Goal: Task Accomplishment & Management: Complete application form

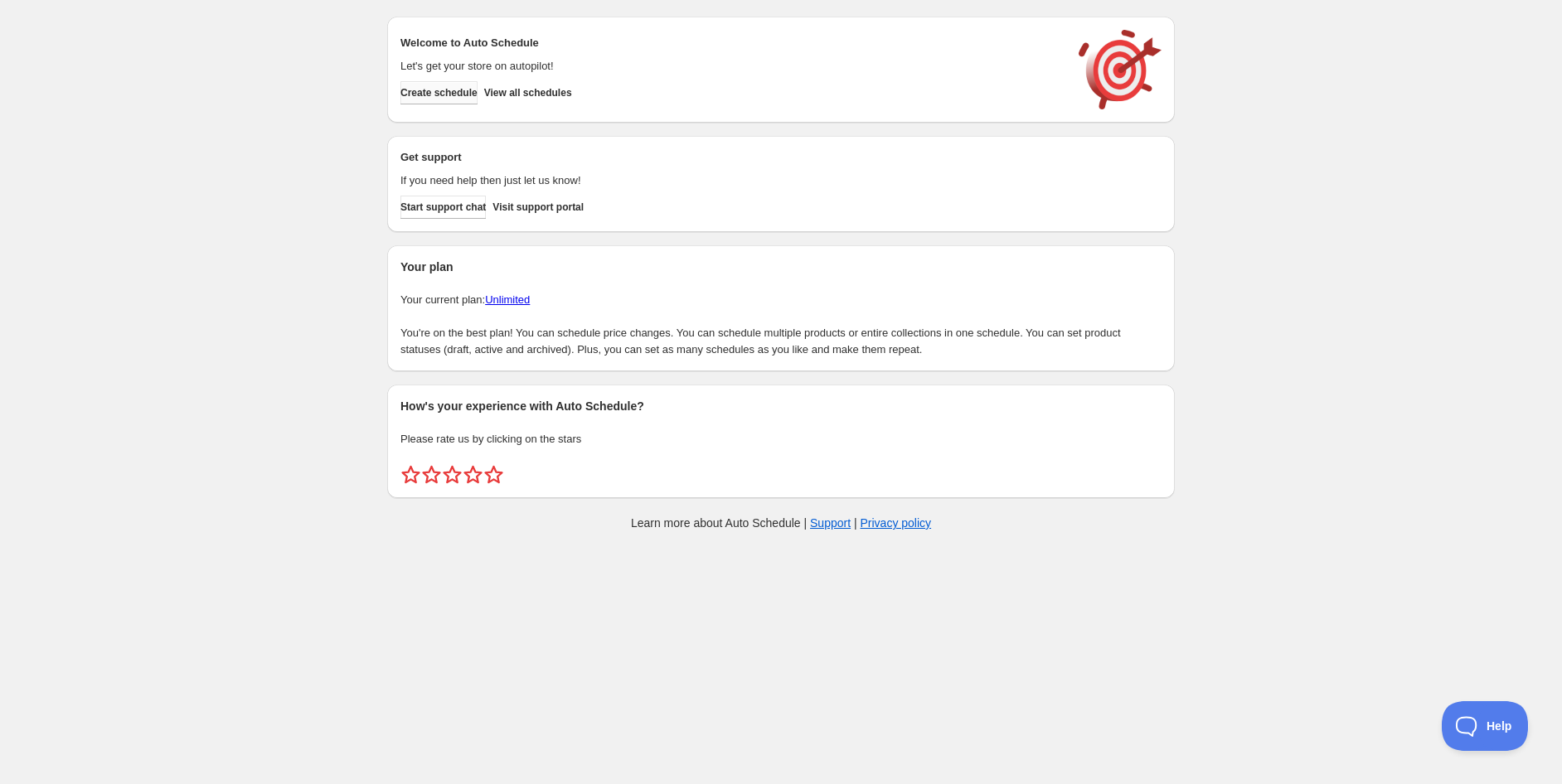
click at [478, 94] on button "Create schedule" at bounding box center [439, 93] width 77 height 23
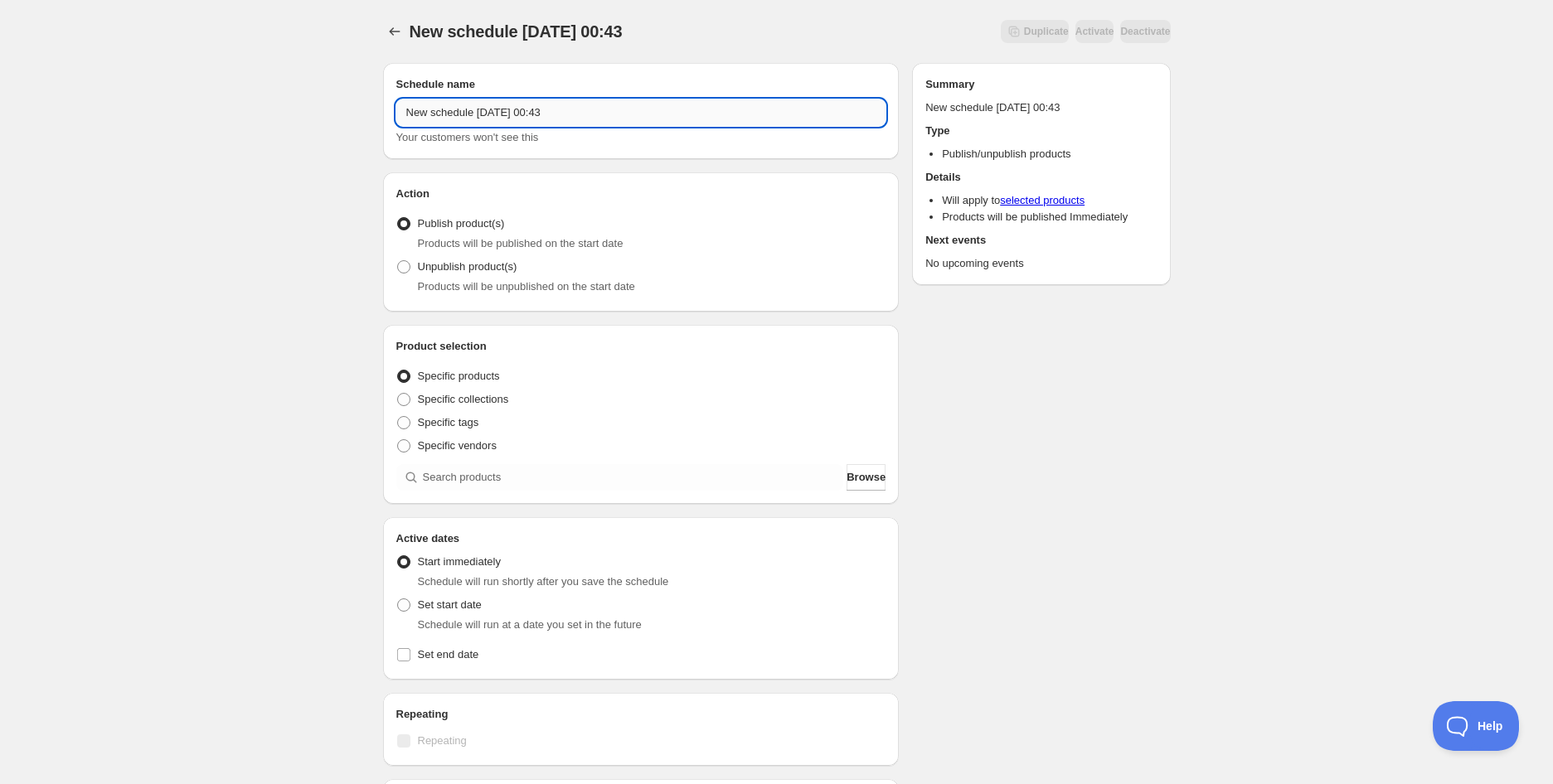
click at [518, 118] on input "New schedule [DATE] 00:43" at bounding box center [641, 113] width 490 height 27
drag, startPoint x: 475, startPoint y: 111, endPoint x: 529, endPoint y: 113, distance: 54.0
click at [529, 113] on input "Schedule for C10B25" at bounding box center [641, 113] width 490 height 27
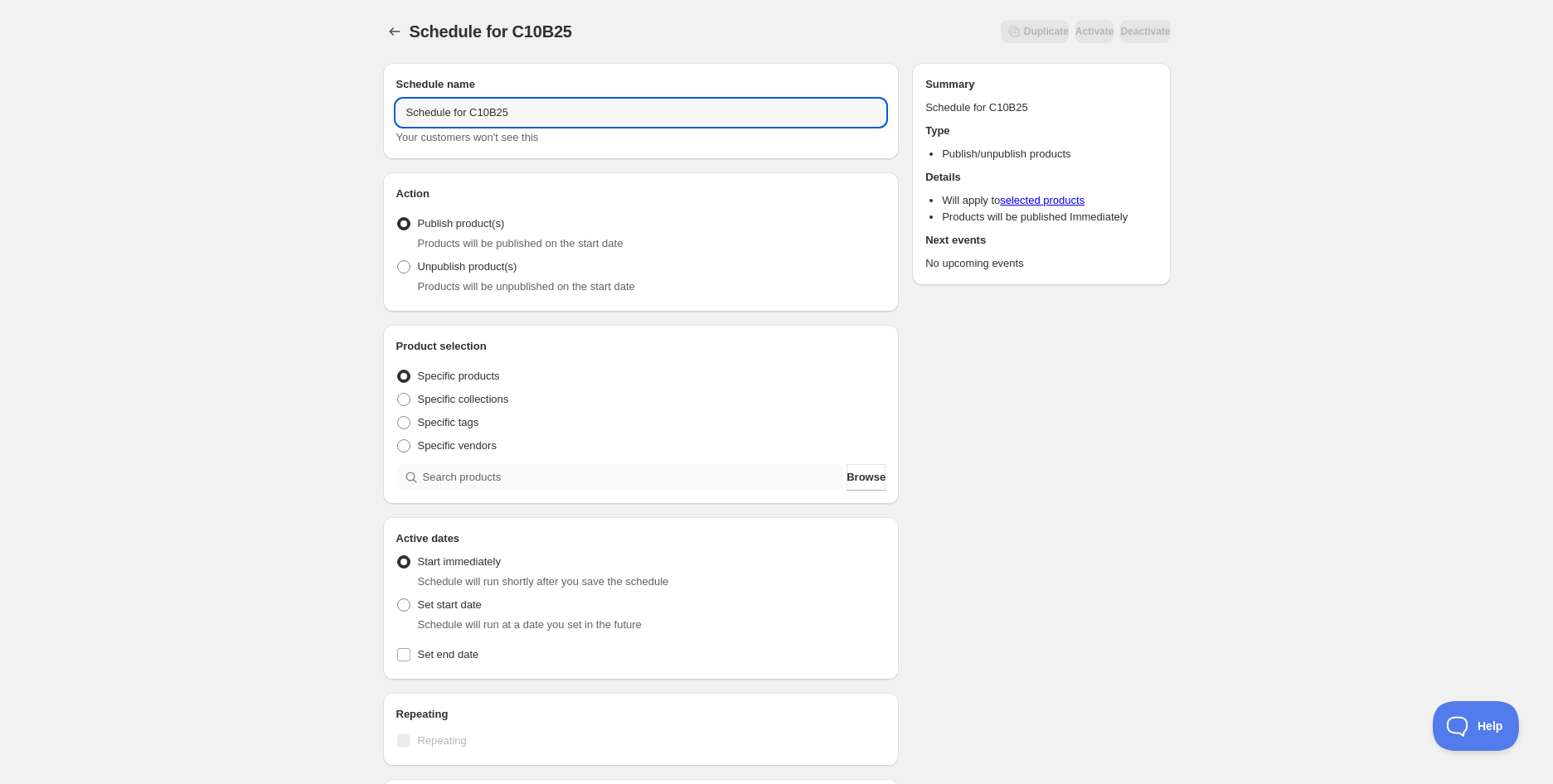
type input "Schedule for C10B25"
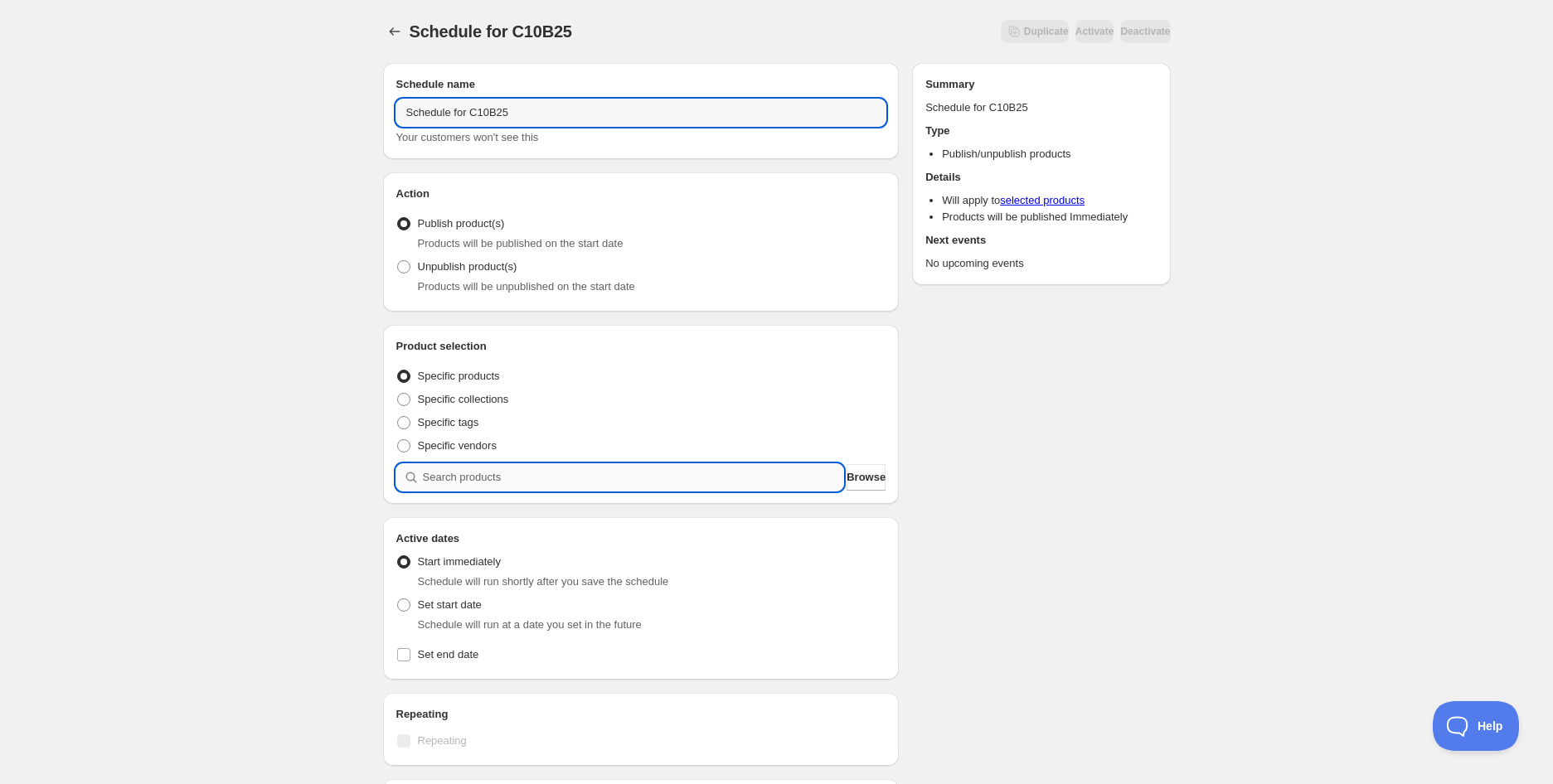
click at [482, 479] on input "search" at bounding box center [634, 477] width 422 height 27
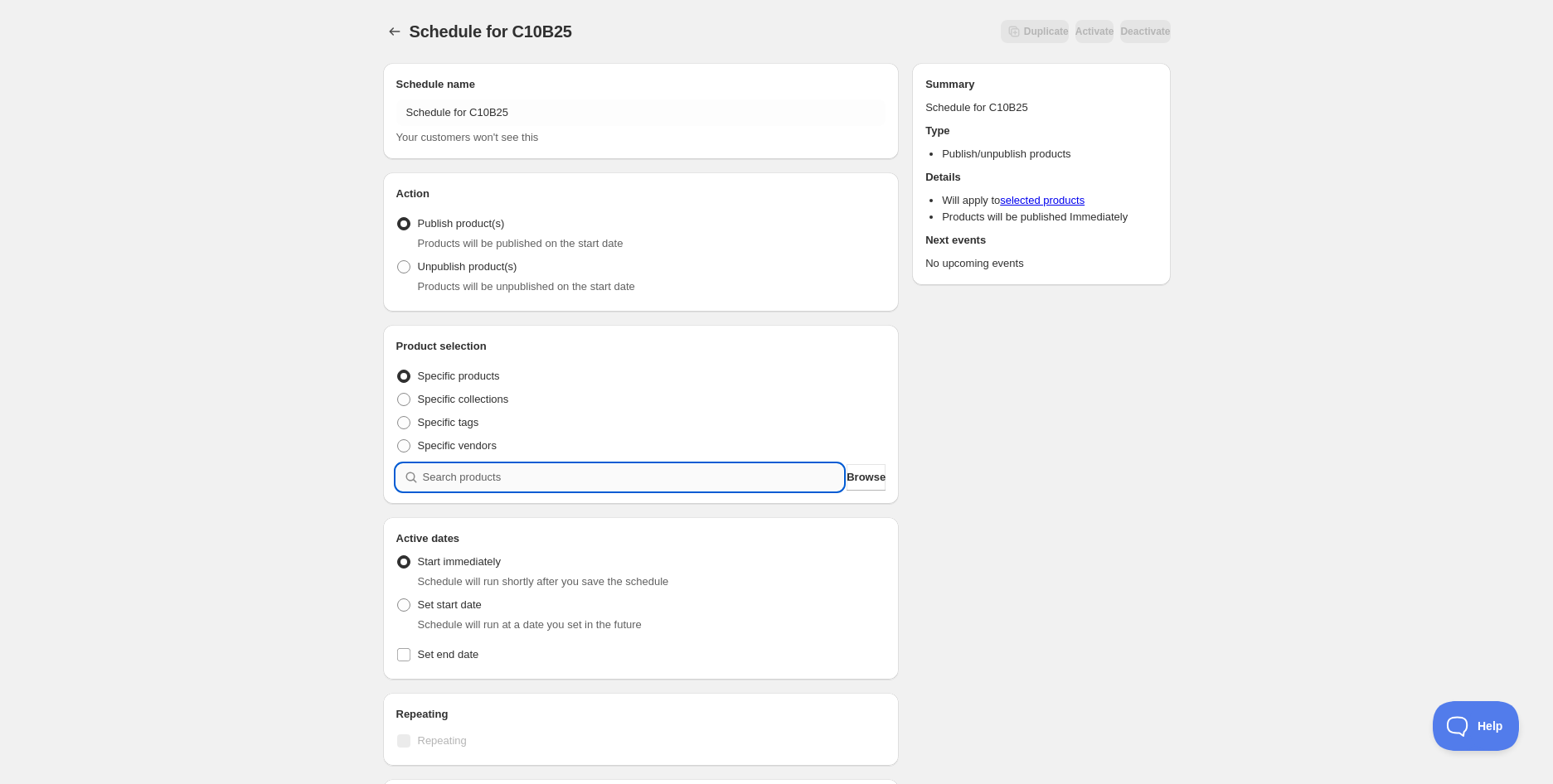
paste input "C10B25"
type input "C10B25"
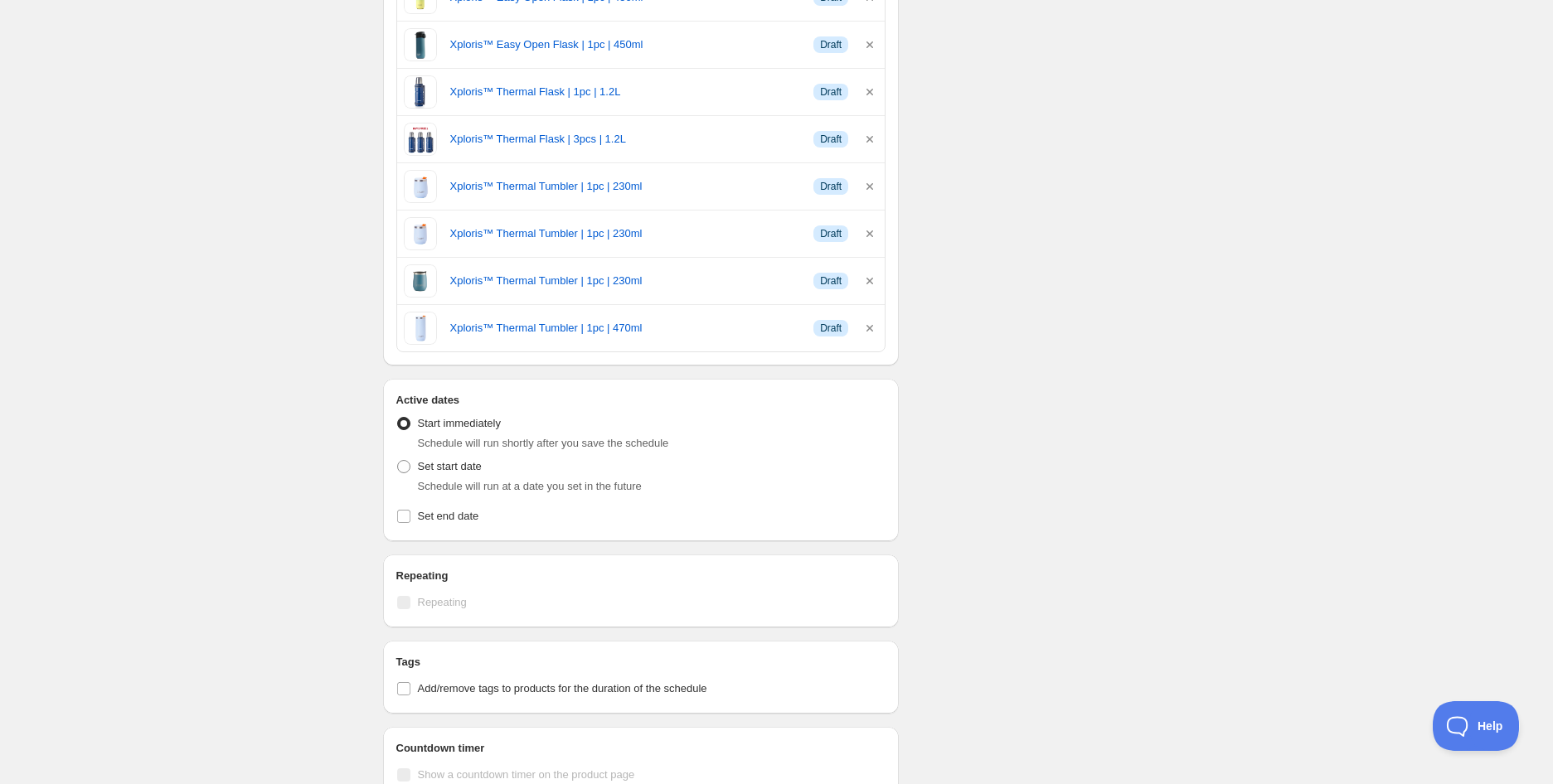
scroll to position [1842, 0]
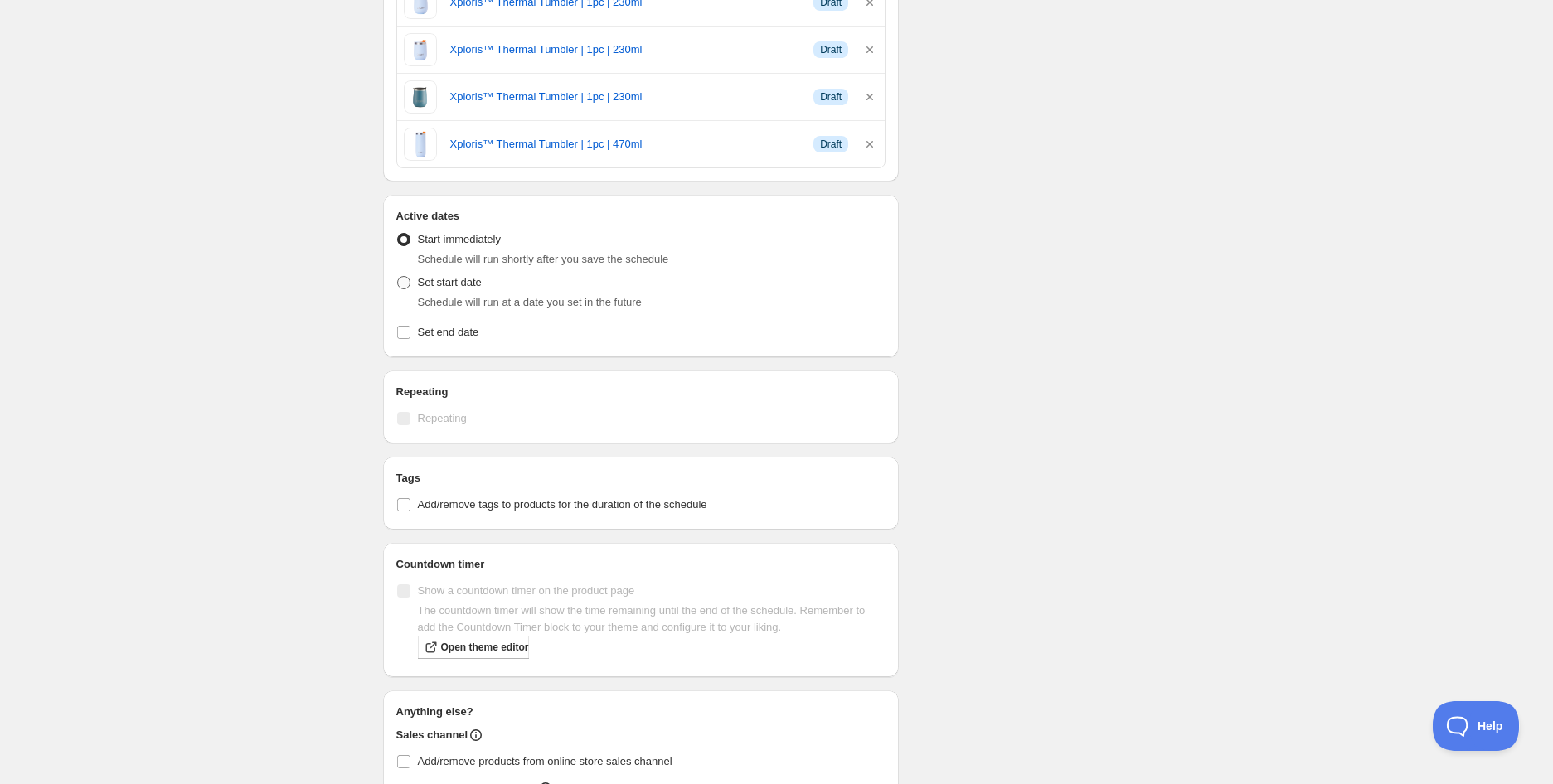
click at [434, 278] on span "Set start date" at bounding box center [450, 282] width 64 height 13
click at [398, 277] on input "Set start date" at bounding box center [397, 276] width 1 height 1
radio input "true"
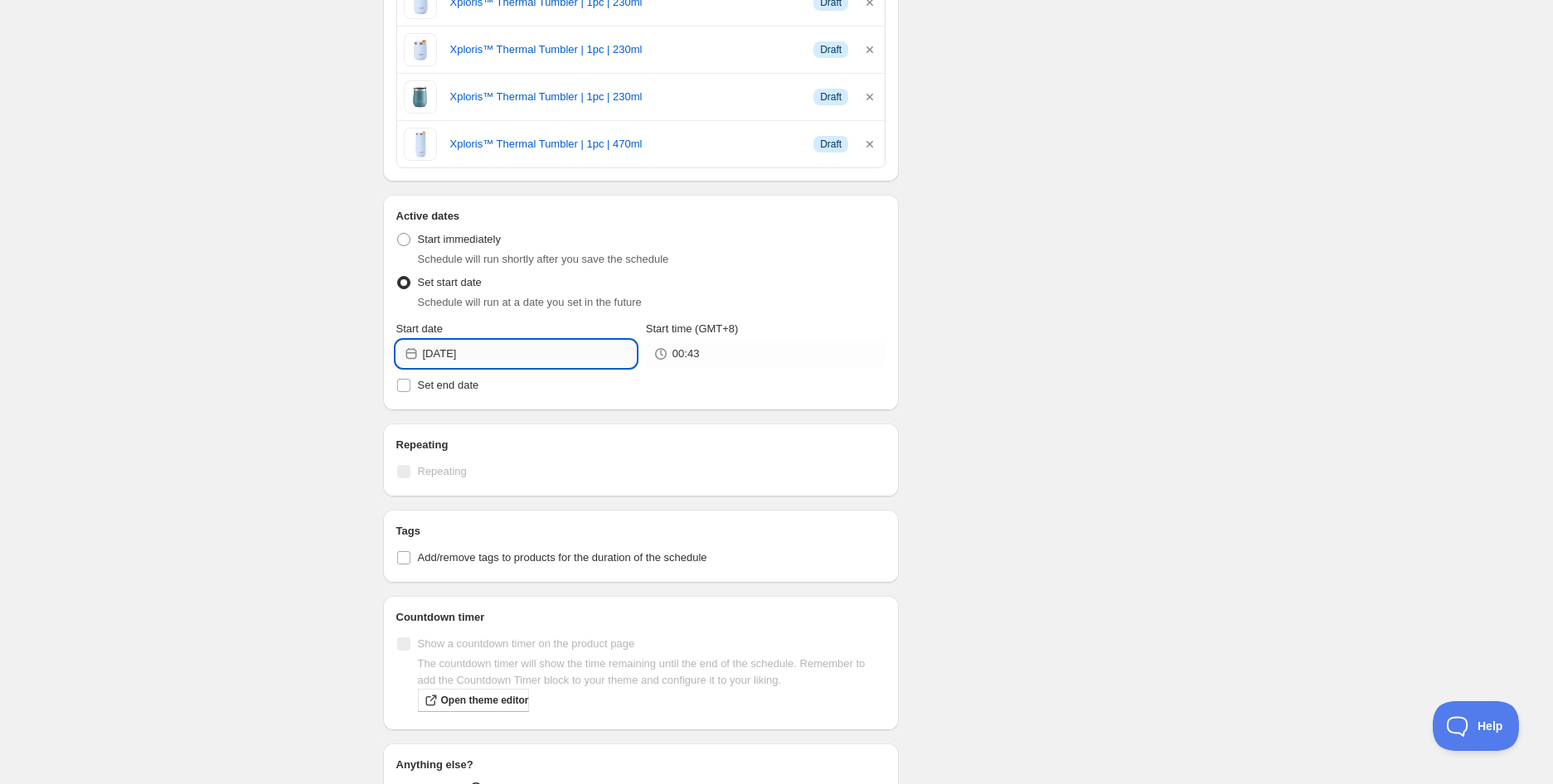
click at [458, 360] on input "[DATE]" at bounding box center [530, 354] width 213 height 27
click at [662, 358] on icon at bounding box center [661, 354] width 17 height 17
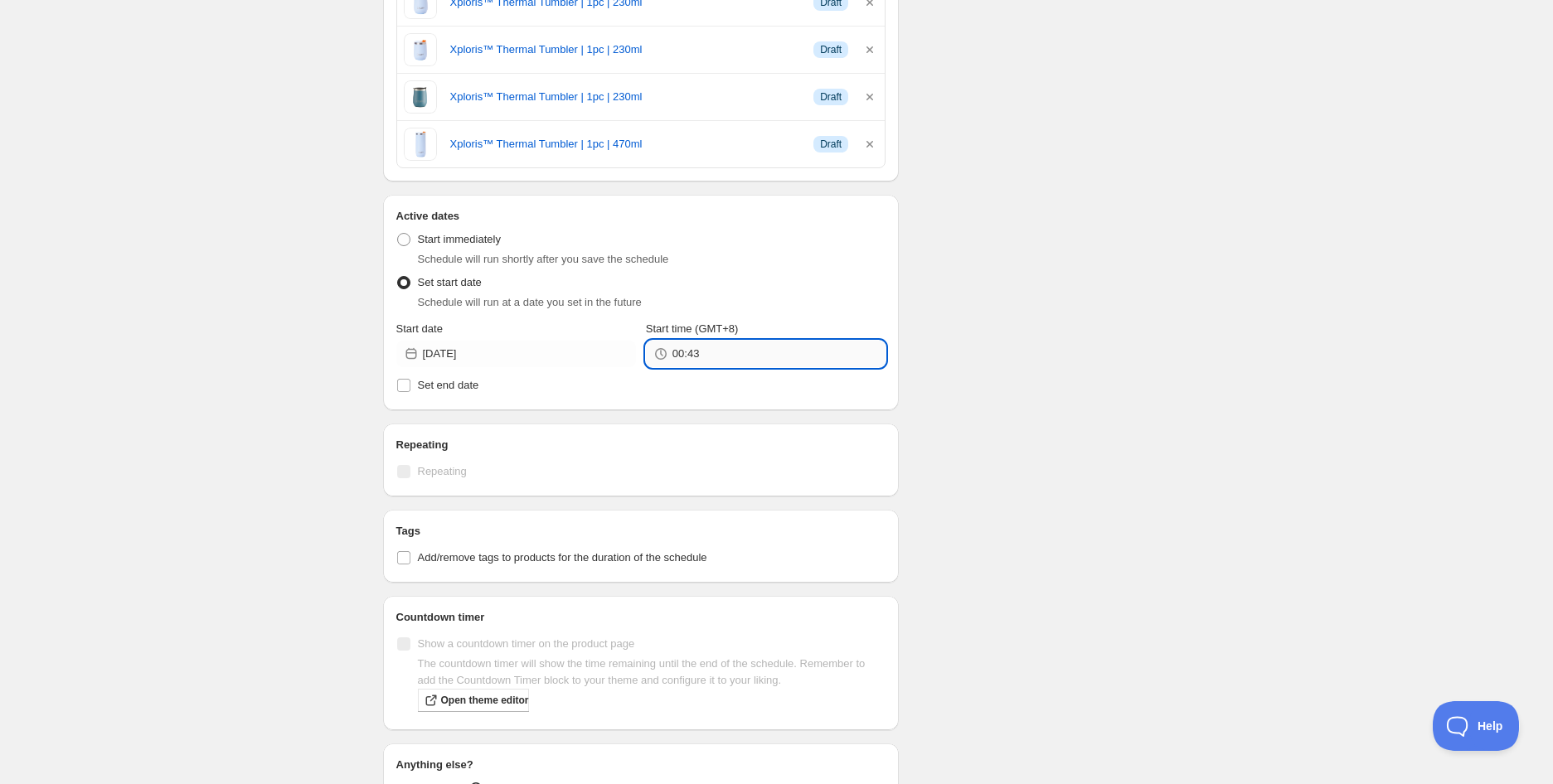
click at [676, 358] on input "00:43" at bounding box center [779, 354] width 213 height 27
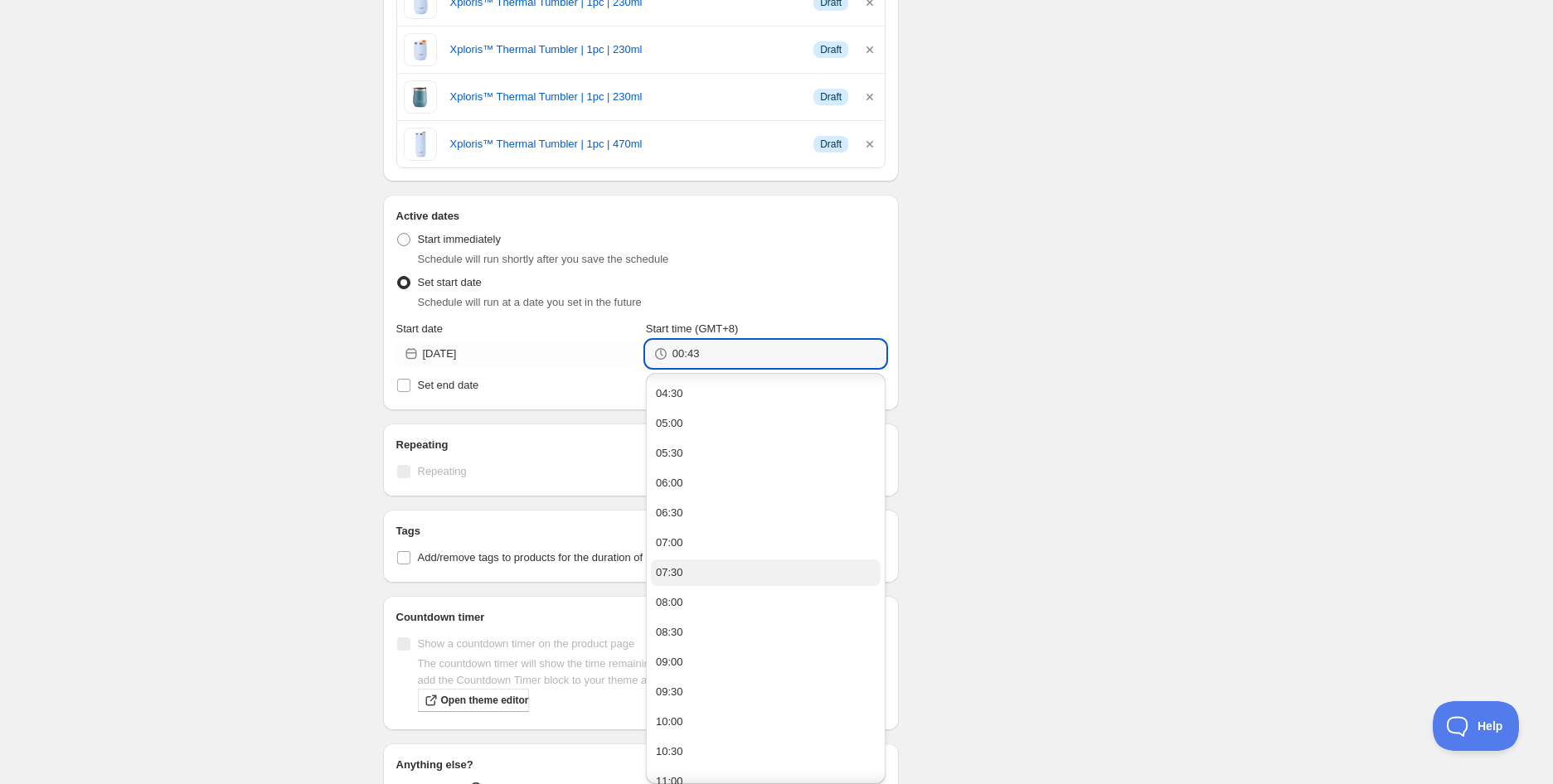
scroll to position [276, 0]
click at [686, 597] on button "08:30" at bounding box center [766, 593] width 230 height 27
drag, startPoint x: 691, startPoint y: 356, endPoint x: 714, endPoint y: 354, distance: 23.1
click at [714, 354] on input "08:30" at bounding box center [779, 354] width 213 height 27
type input "08:55"
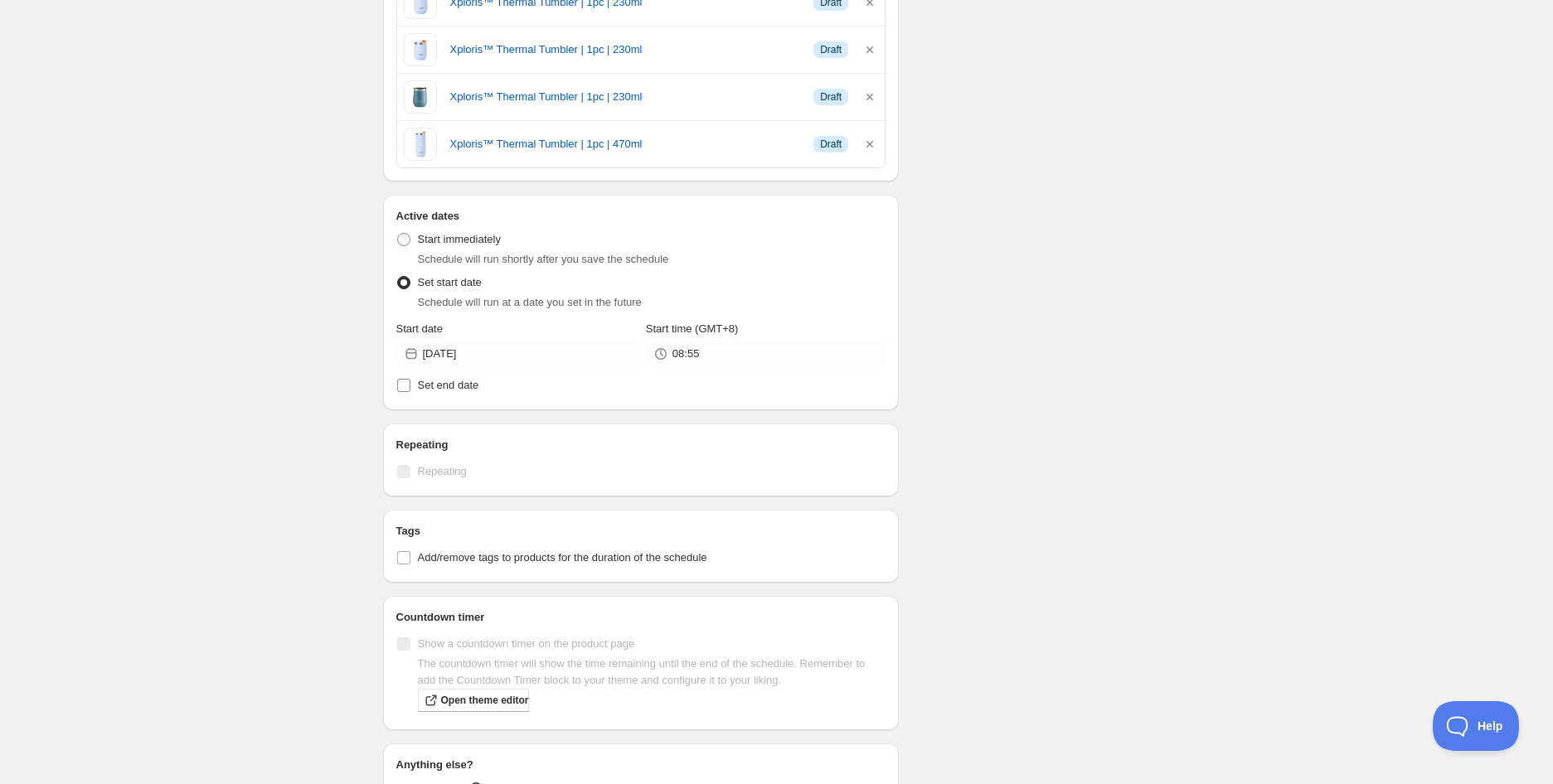
click at [444, 378] on span "Set end date" at bounding box center [448, 385] width 61 height 17
click at [411, 379] on input "Set end date" at bounding box center [404, 385] width 13 height 13
checkbox input "true"
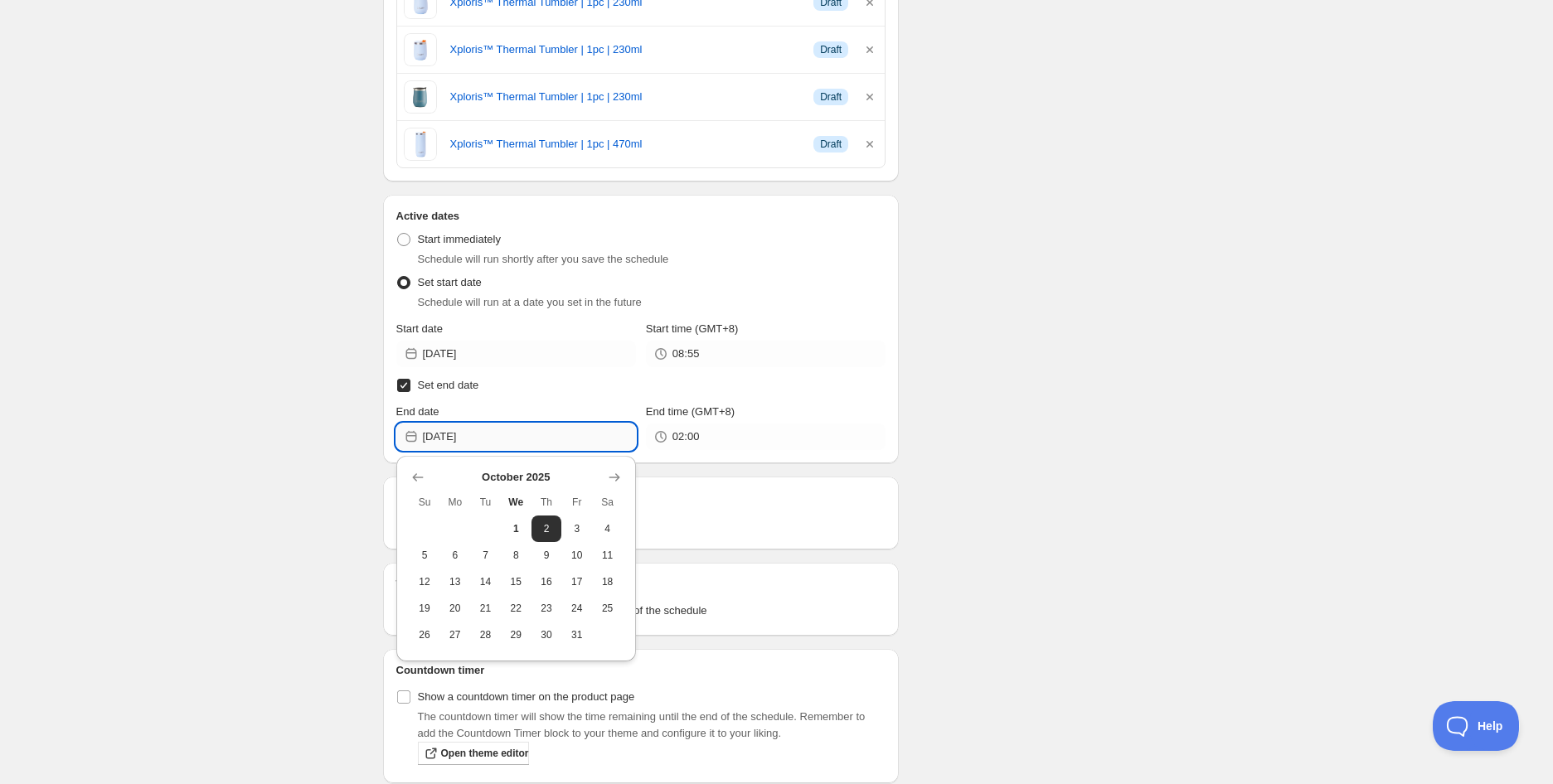
click at [470, 443] on input "[DATE]" at bounding box center [530, 437] width 213 height 27
click at [587, 632] on button "31" at bounding box center [577, 635] width 31 height 27
type input "[DATE]"
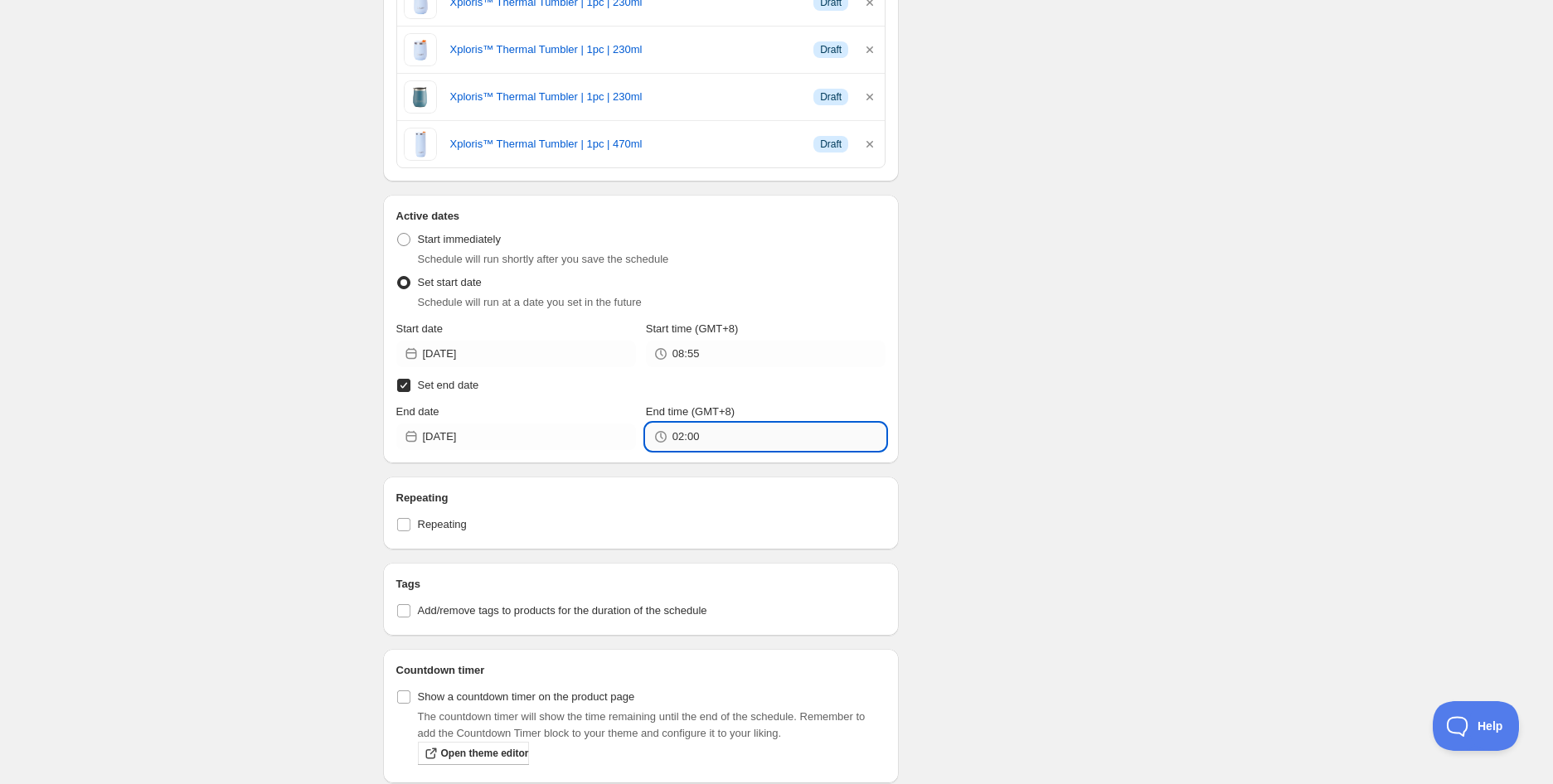
click at [735, 436] on input "02:00" at bounding box center [779, 437] width 213 height 27
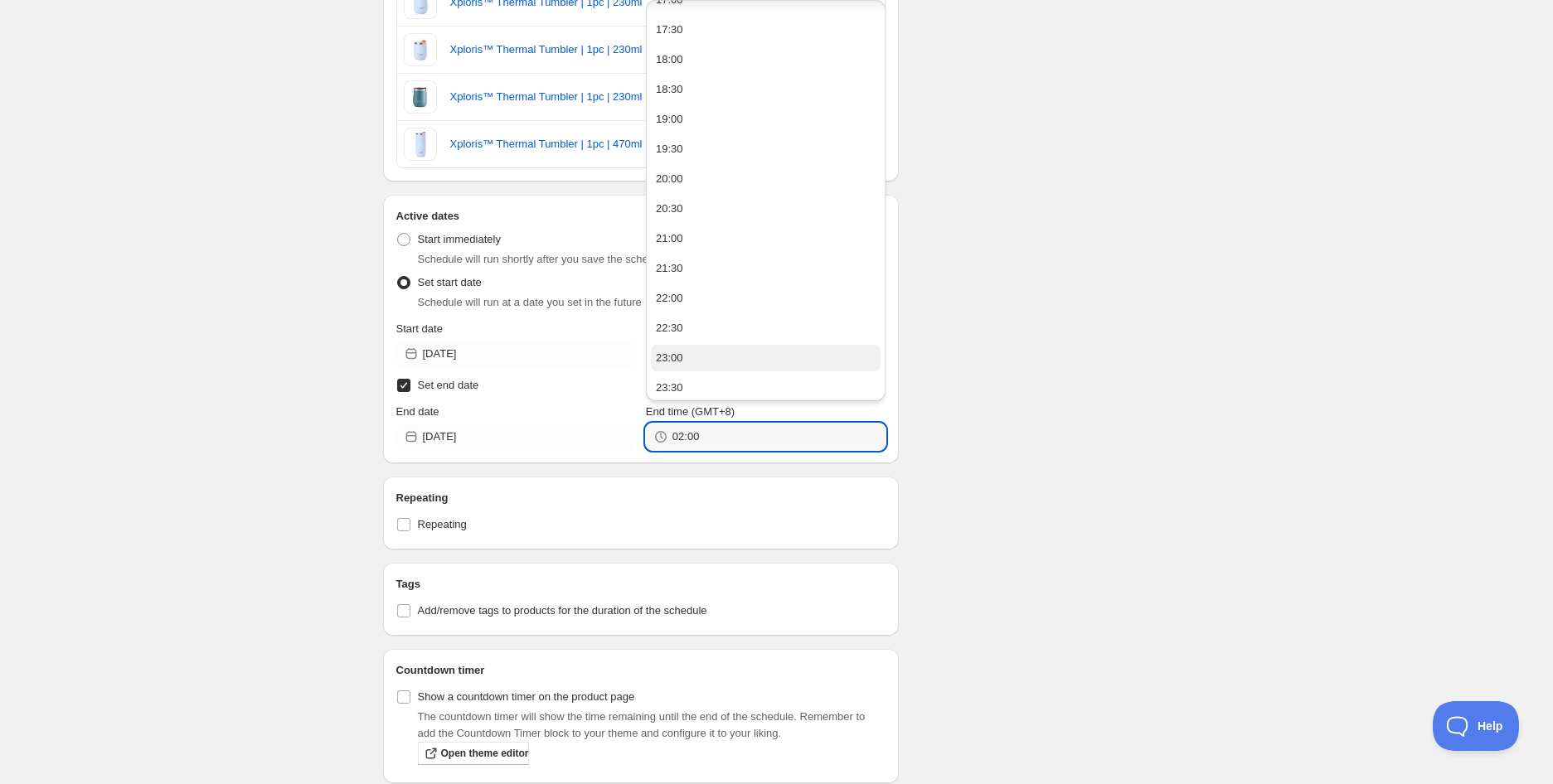
scroll to position [1037, 0]
click at [710, 377] on button "23:30" at bounding box center [766, 384] width 230 height 27
type input "23:30"
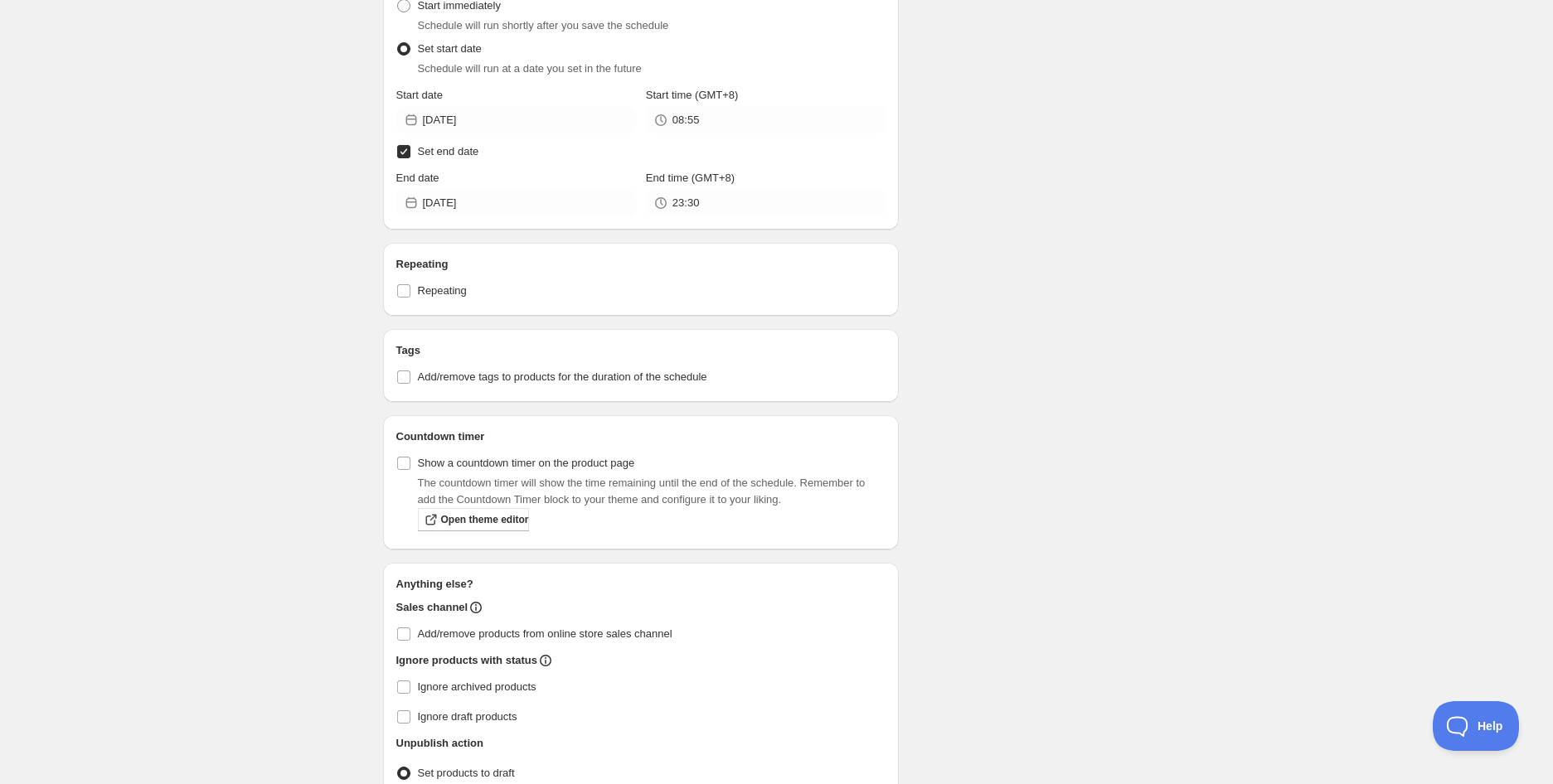
scroll to position [2117, 0]
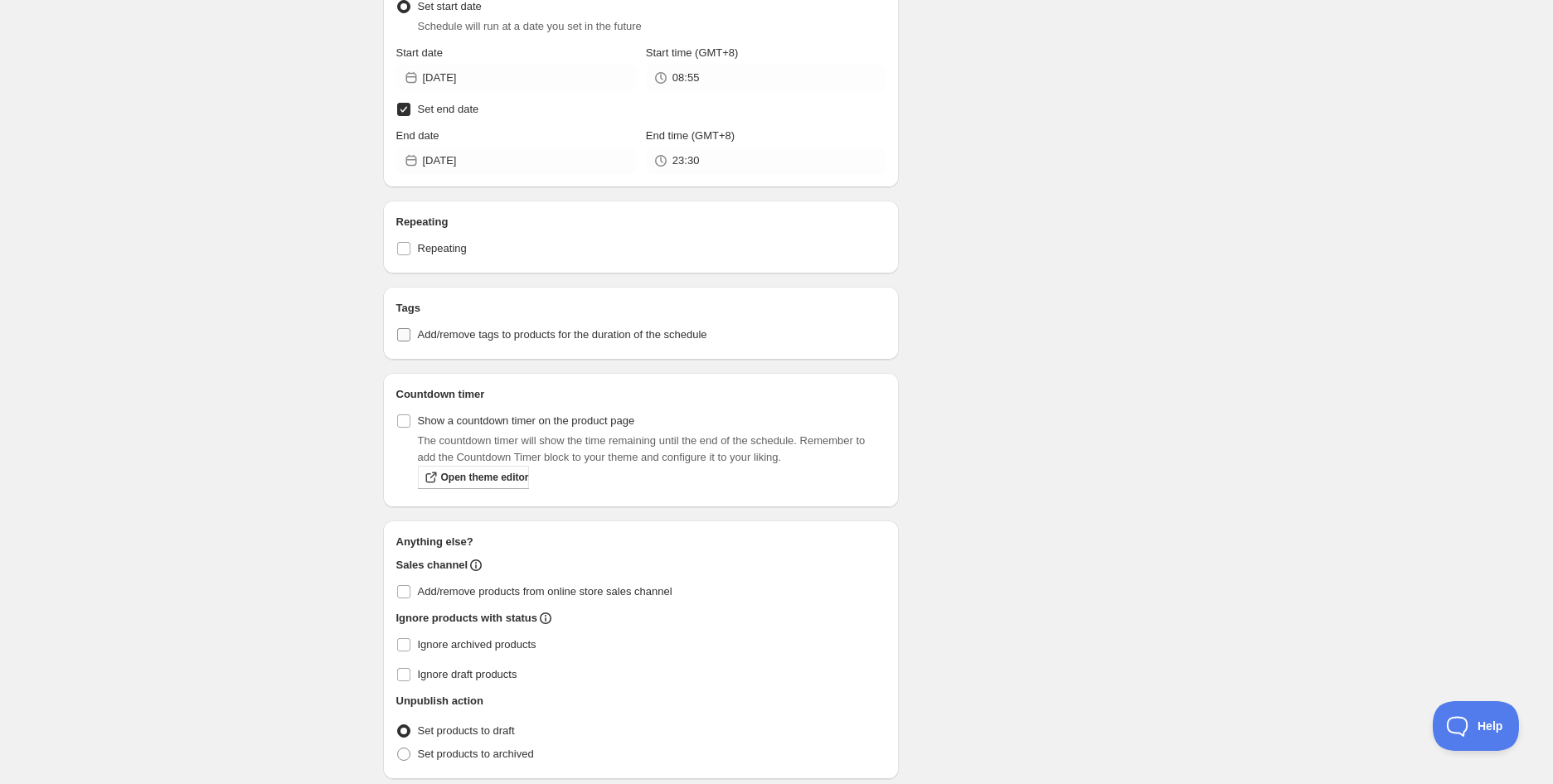
click at [464, 339] on span "Add/remove tags to products for the duration of the schedule" at bounding box center [562, 334] width 289 height 13
click at [411, 339] on input "Add/remove tags to products for the duration of the schedule" at bounding box center [404, 335] width 13 height 13
checkbox input "true"
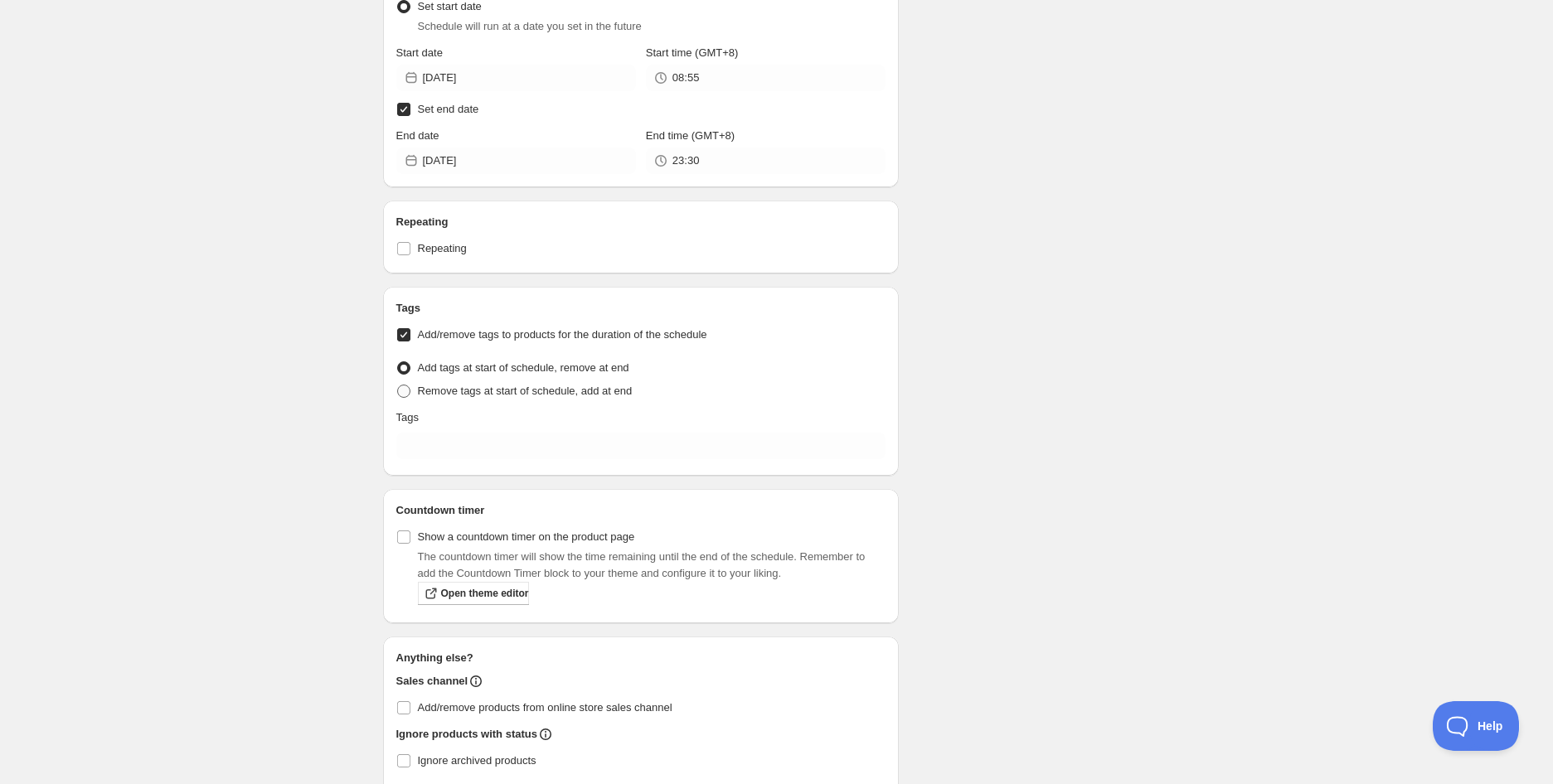
click at [486, 389] on span "Remove tags at start of schedule, add at end" at bounding box center [525, 390] width 215 height 13
click at [398, 385] on input "Remove tags at start of schedule, add at end" at bounding box center [397, 384] width 1 height 1
radio input "true"
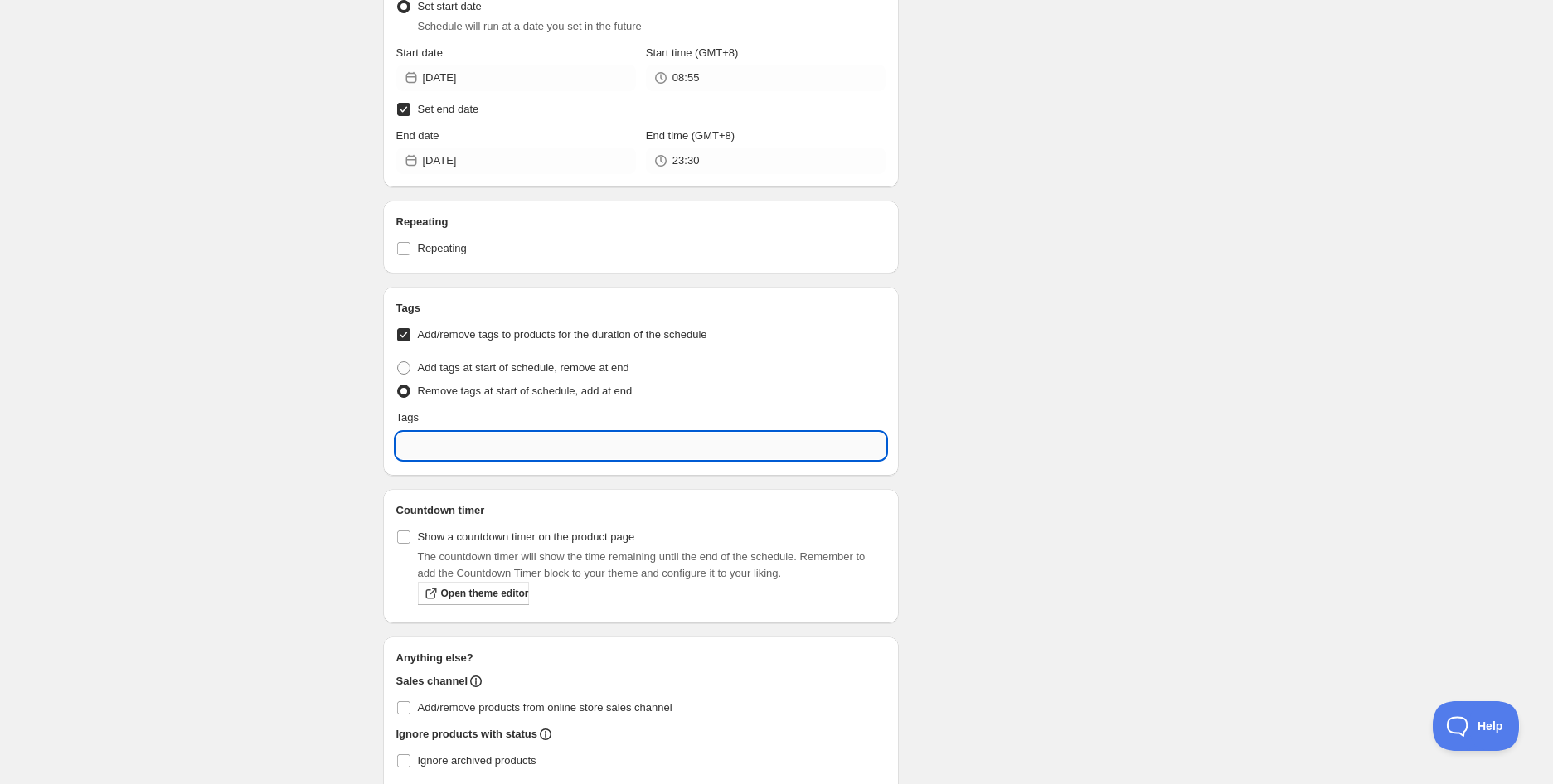
click at [500, 456] on input "text" at bounding box center [641, 446] width 490 height 27
type input "test"
click at [475, 478] on p "Add test" at bounding box center [653, 487] width 447 height 17
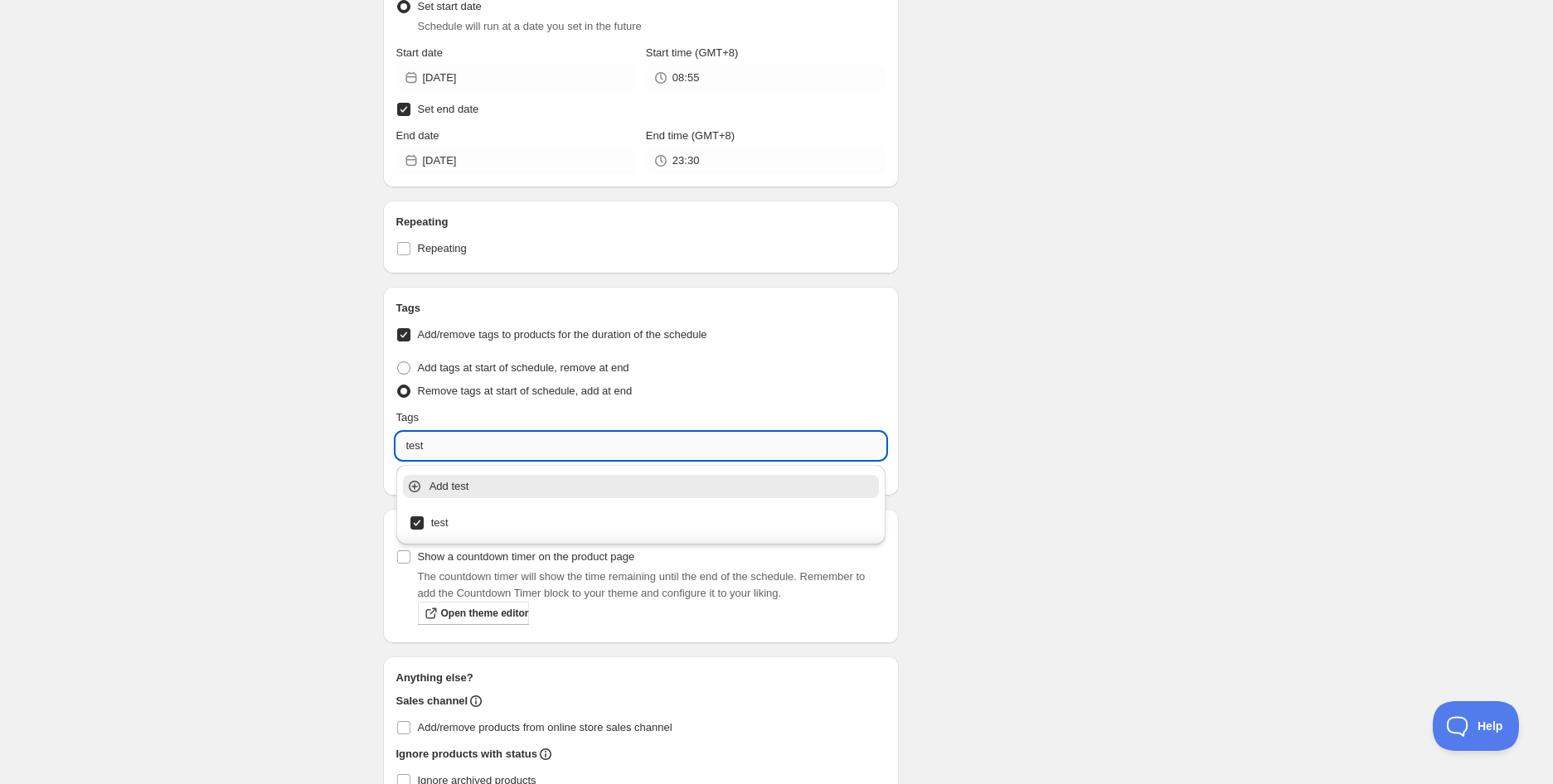
click at [458, 455] on input "test" at bounding box center [641, 446] width 490 height 27
click at [440, 508] on div "test" at bounding box center [641, 524] width 477 height 30
checkbox input "false"
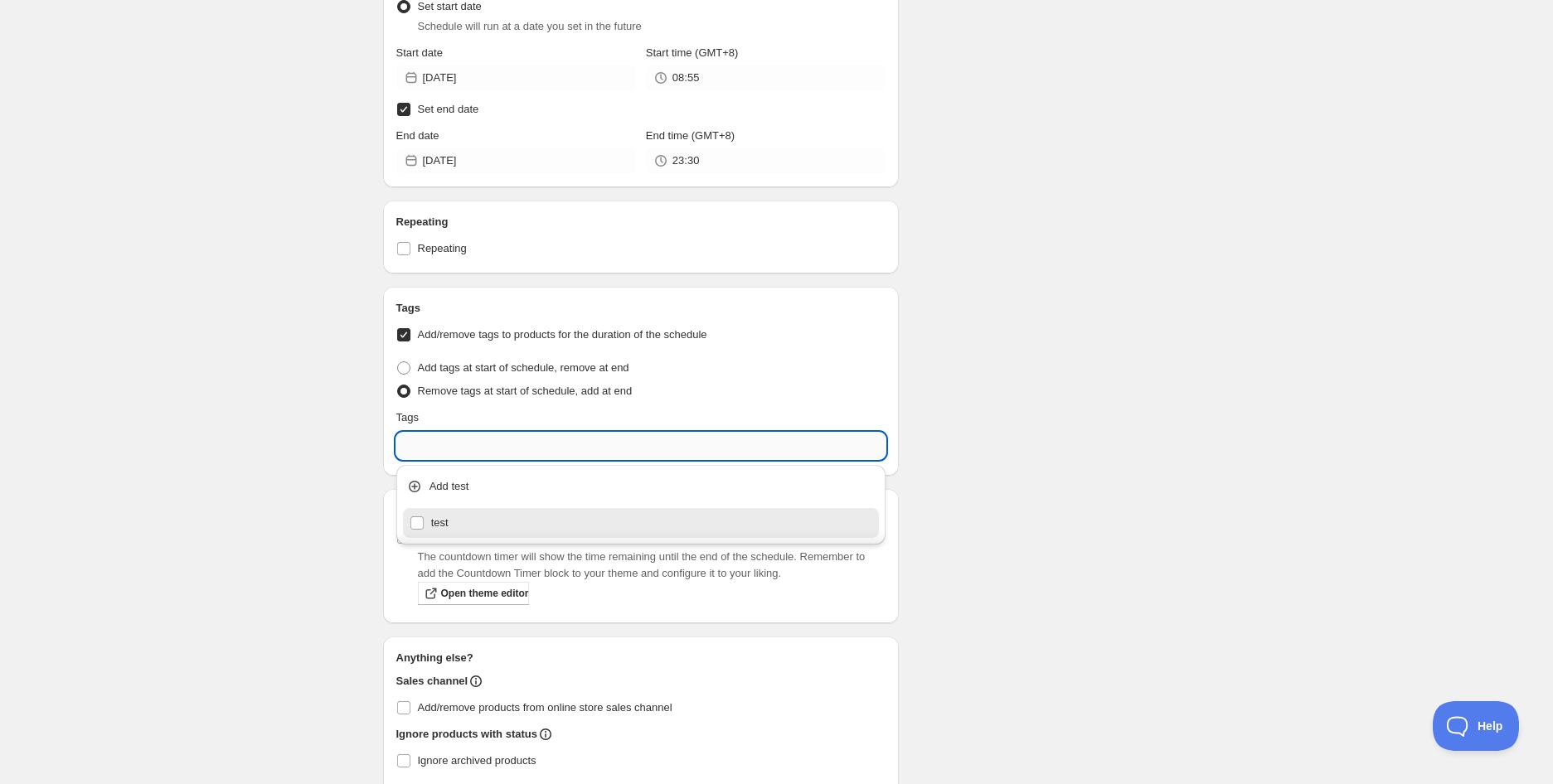
click at [441, 449] on input "text" at bounding box center [641, 446] width 490 height 27
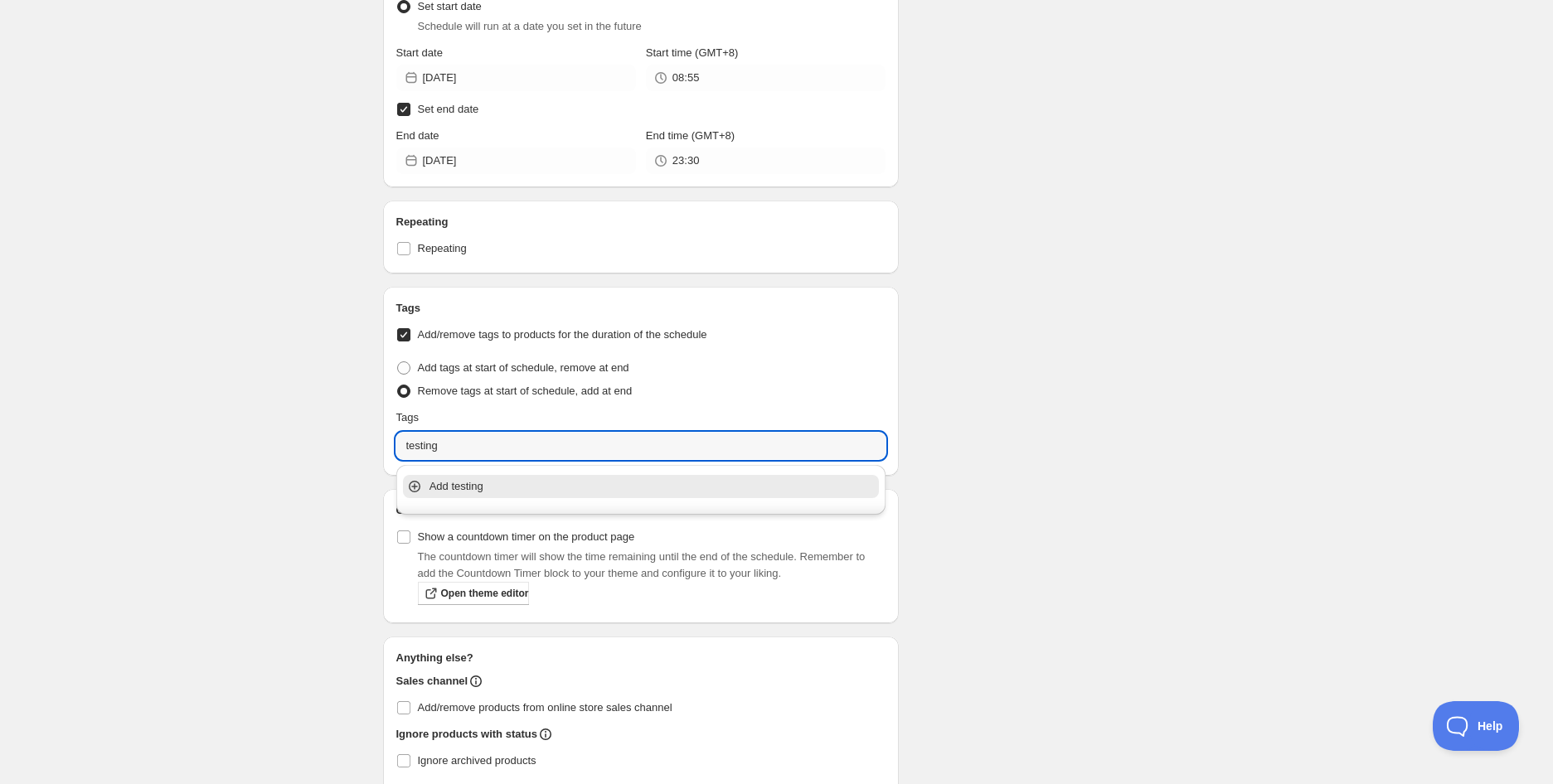
click at [463, 493] on p "Add testing" at bounding box center [653, 487] width 447 height 17
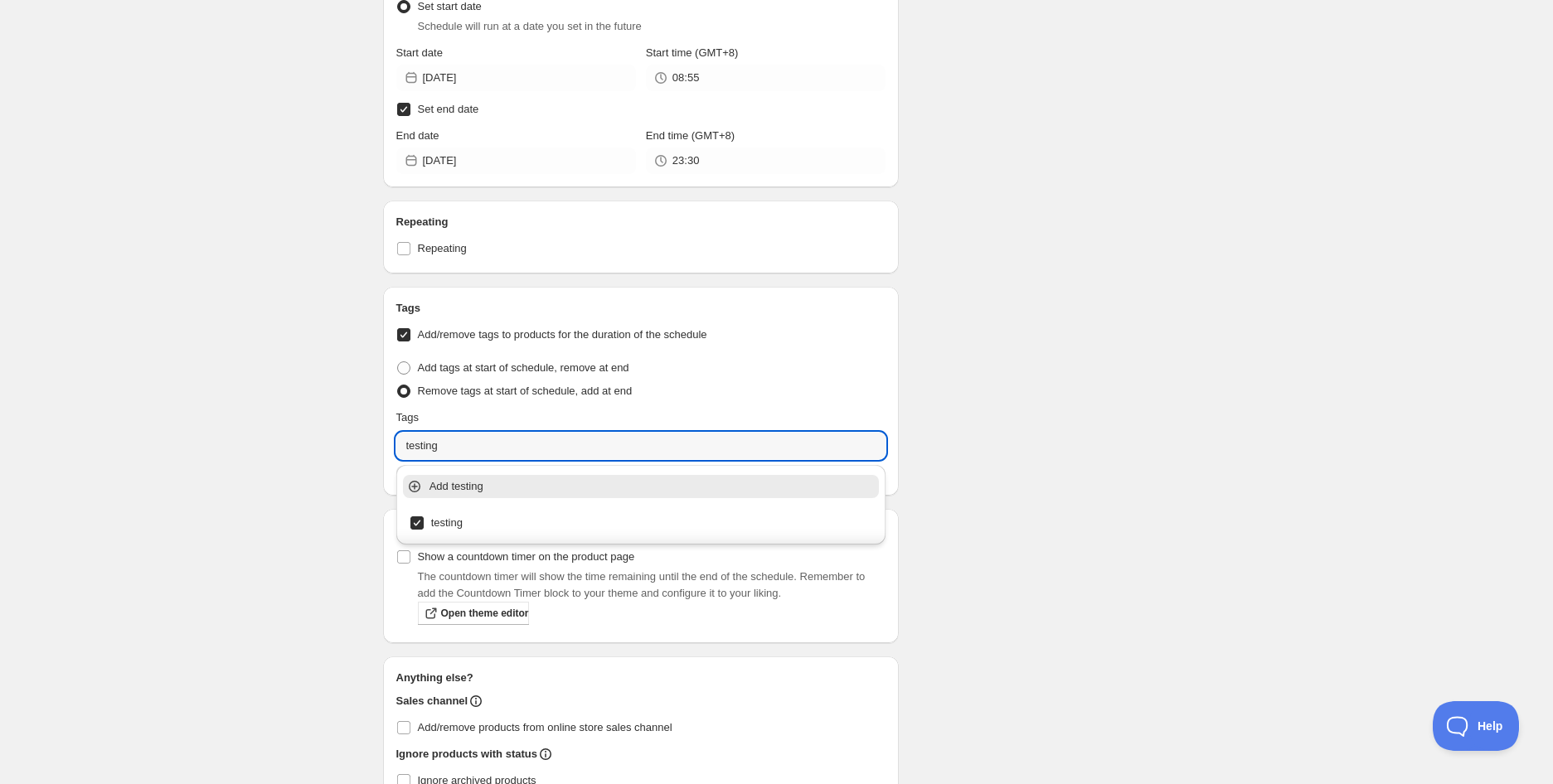
type input "testing"
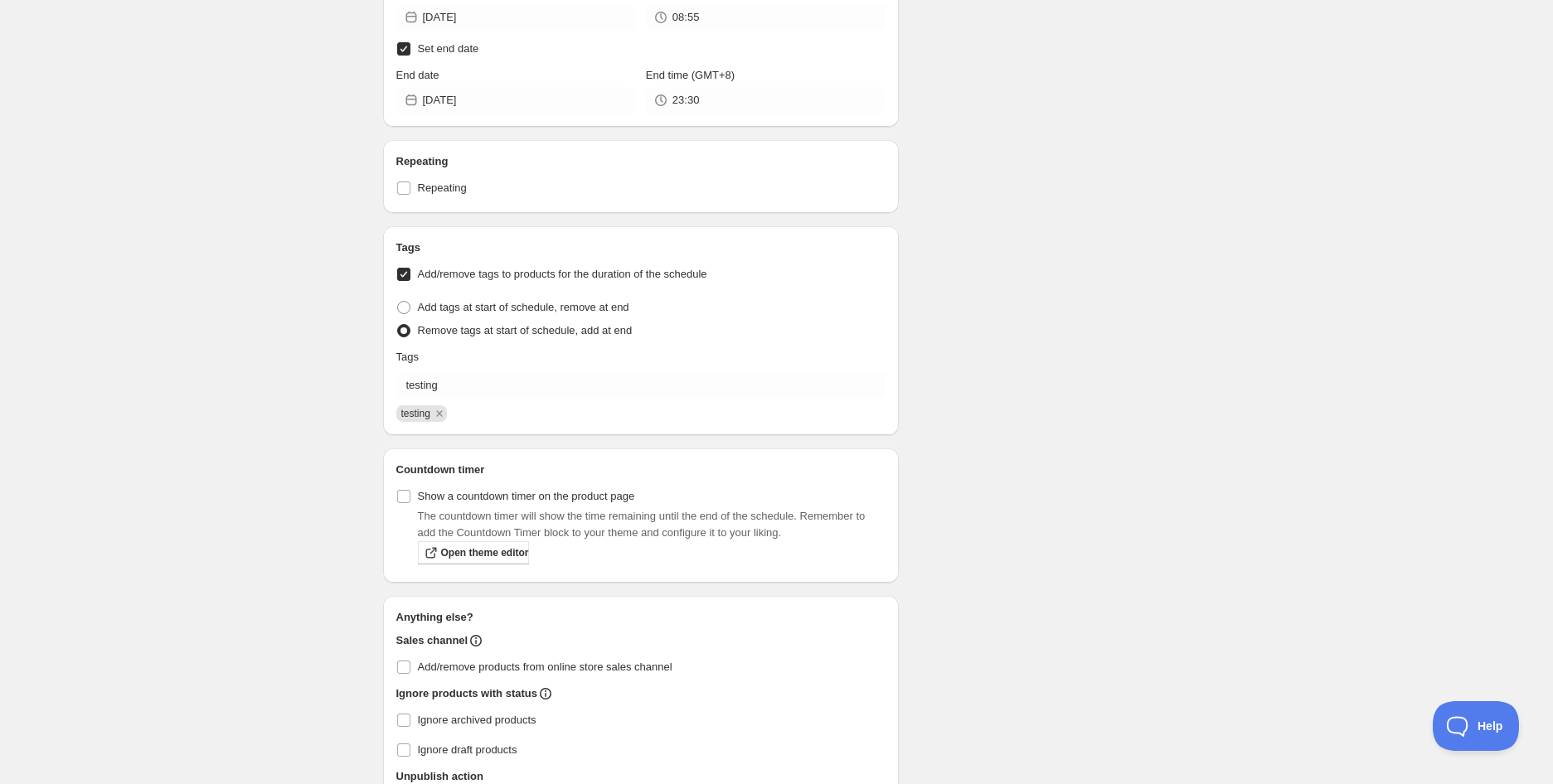
scroll to position [2210, 0]
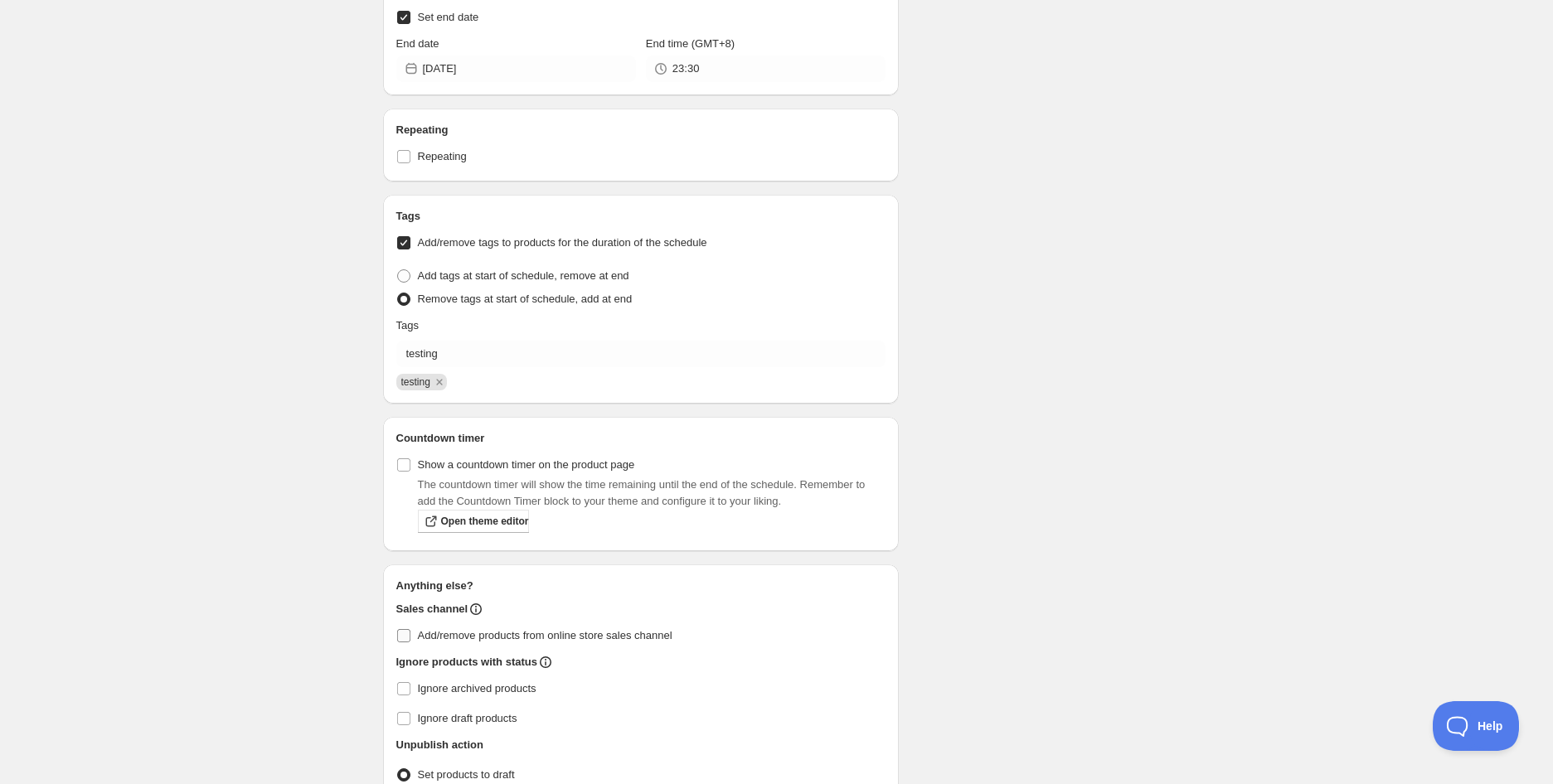
click at [443, 635] on span "Add/remove products from online store sales channel" at bounding box center [546, 635] width 255 height 13
click at [411, 635] on input "Add/remove products from online store sales channel" at bounding box center [404, 636] width 13 height 13
checkbox input "true"
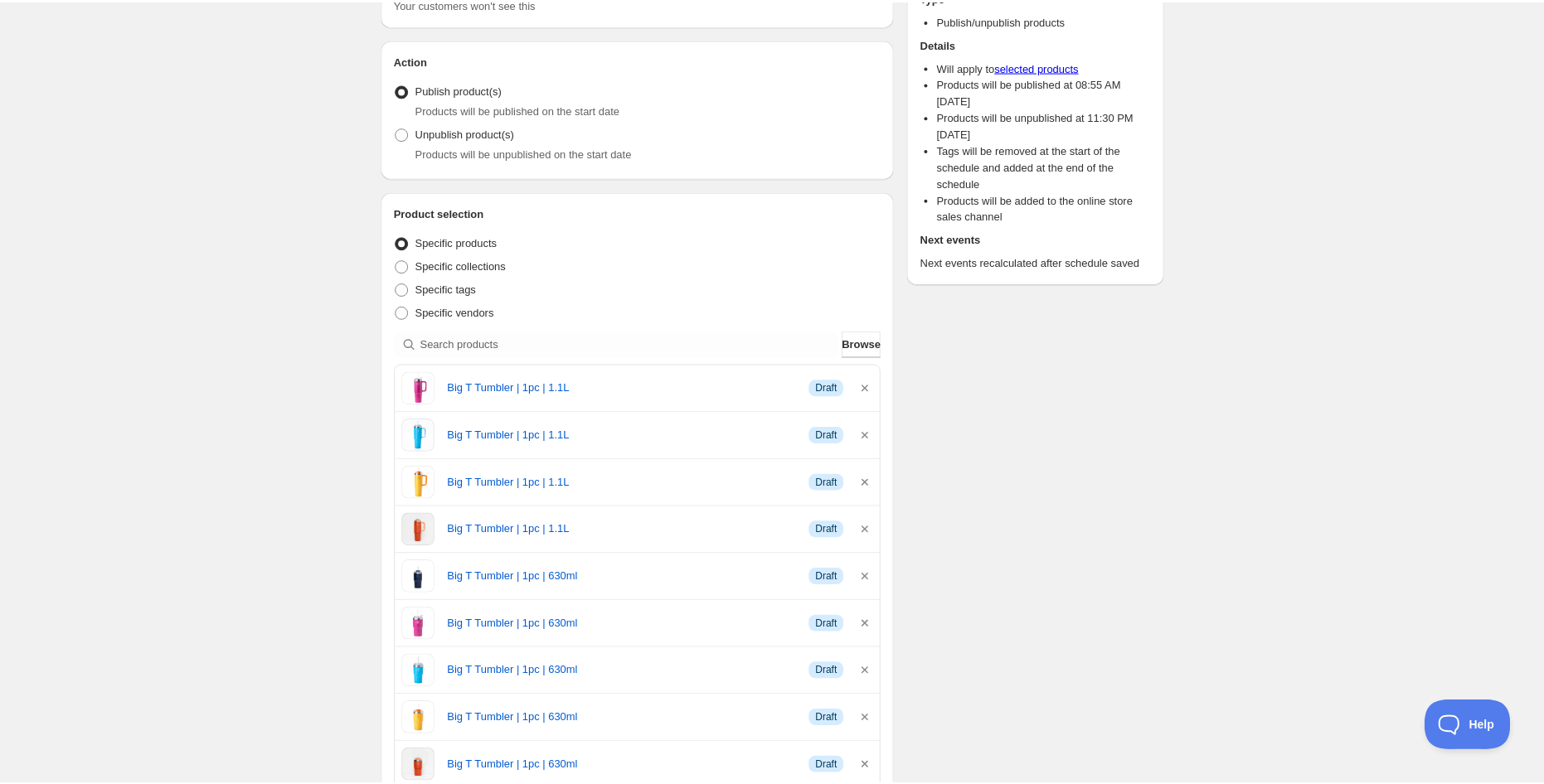
scroll to position [0, 0]
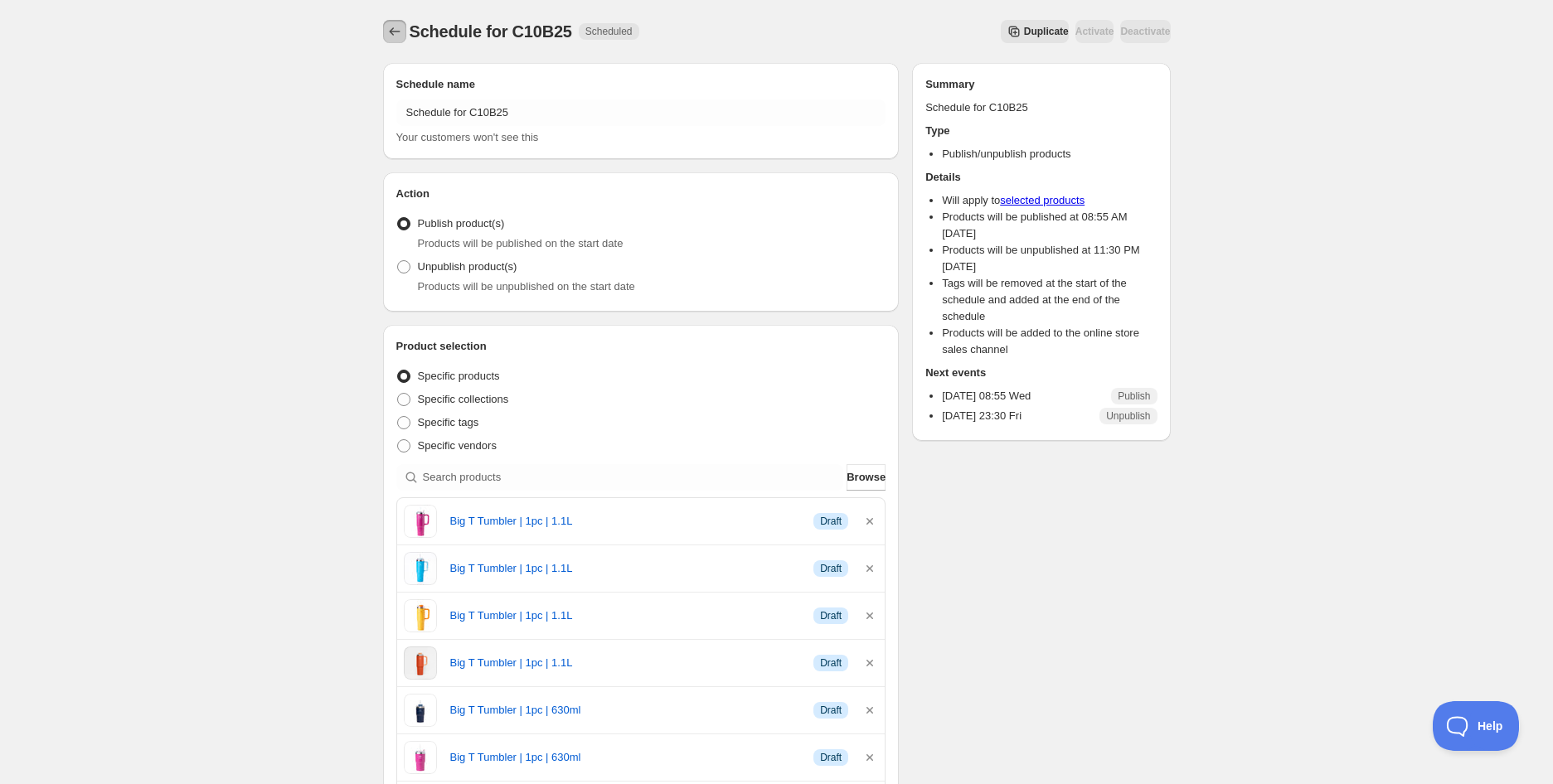
click at [400, 28] on icon "Schedules" at bounding box center [395, 32] width 17 height 17
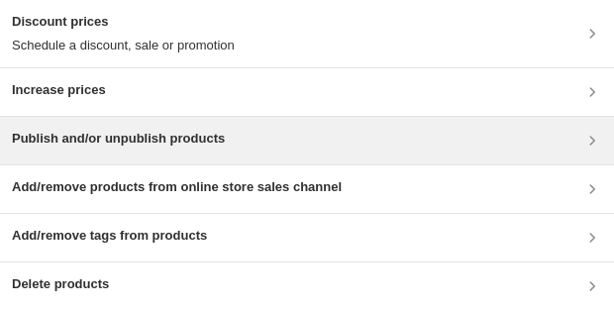
click at [129, 138] on h3 "Publish and/or unpublish products" at bounding box center [118, 139] width 213 height 20
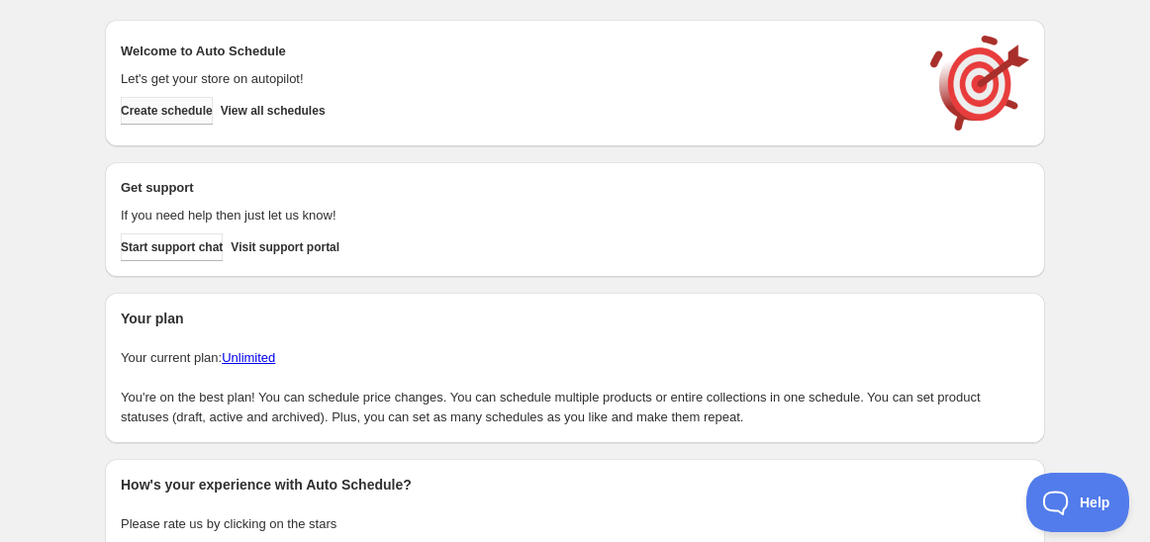
click at [190, 107] on span "Create schedule" at bounding box center [167, 111] width 92 height 16
click at [267, 110] on span "View all schedules" at bounding box center [273, 111] width 105 height 16
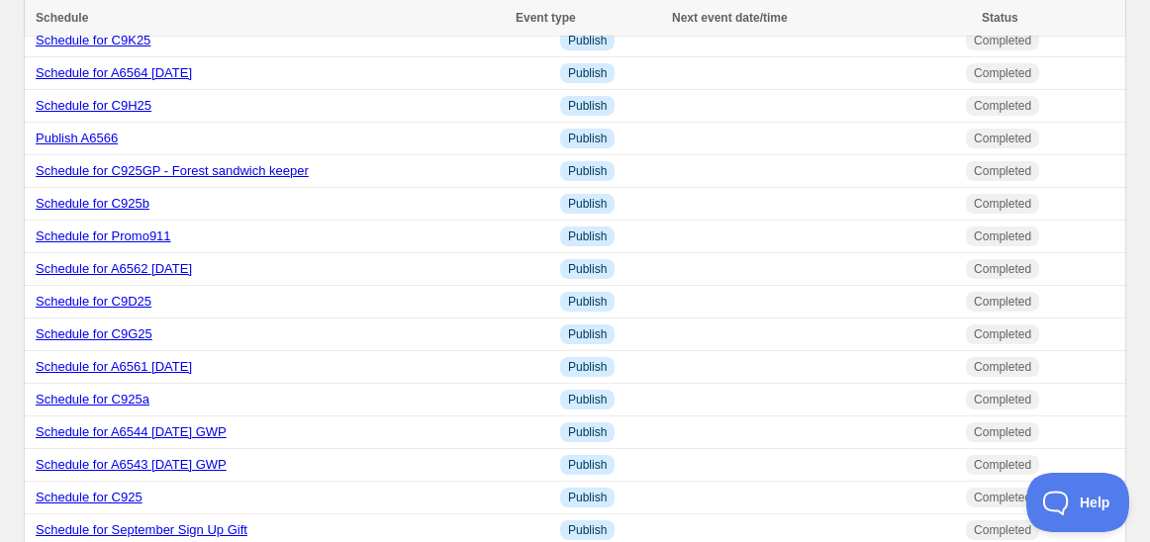
scroll to position [990, 0]
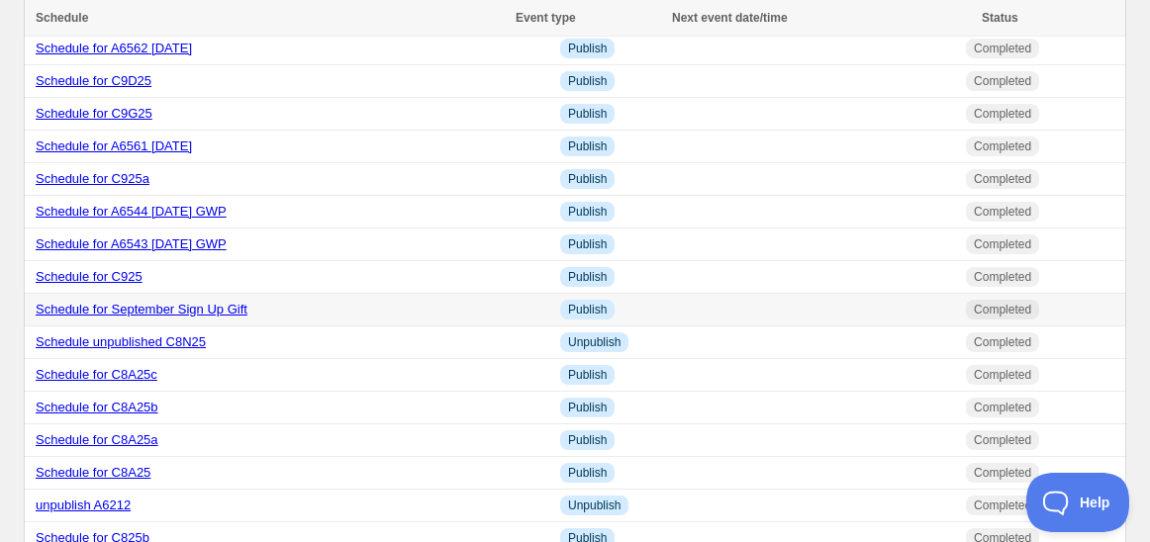
click at [186, 317] on link "Schedule for September Sign Up Gift" at bounding box center [142, 309] width 212 height 15
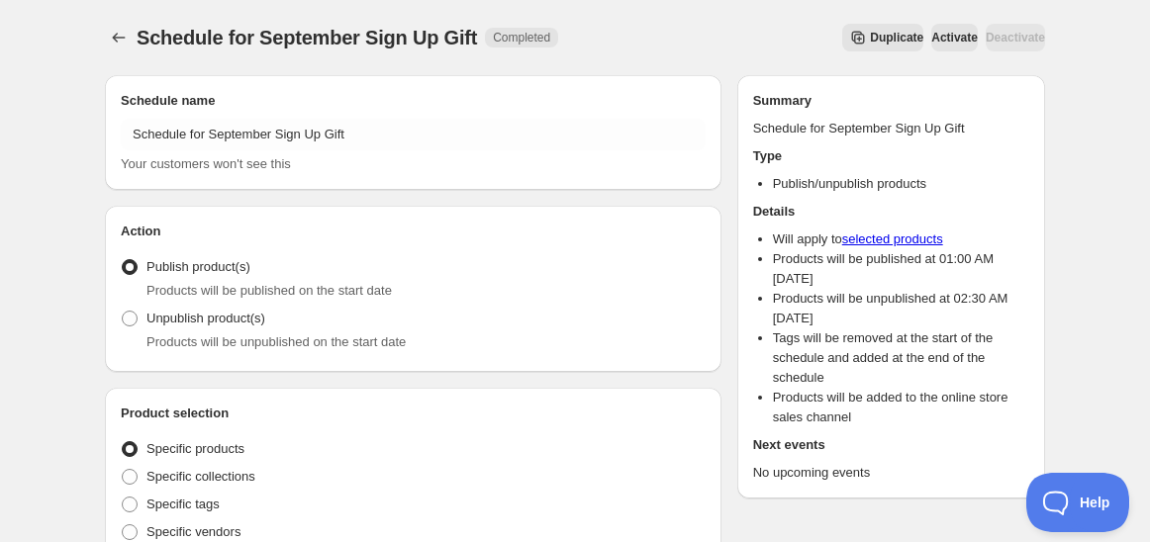
click at [844, 47] on button "Duplicate" at bounding box center [882, 38] width 81 height 28
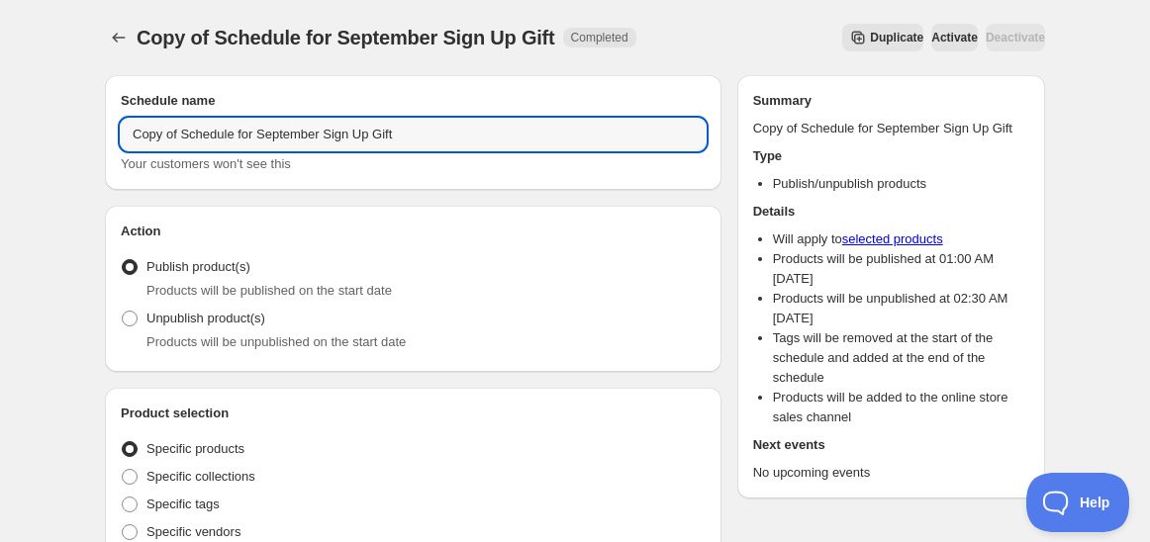
drag, startPoint x: 187, startPoint y: 132, endPoint x: 79, endPoint y: 136, distance: 107.9
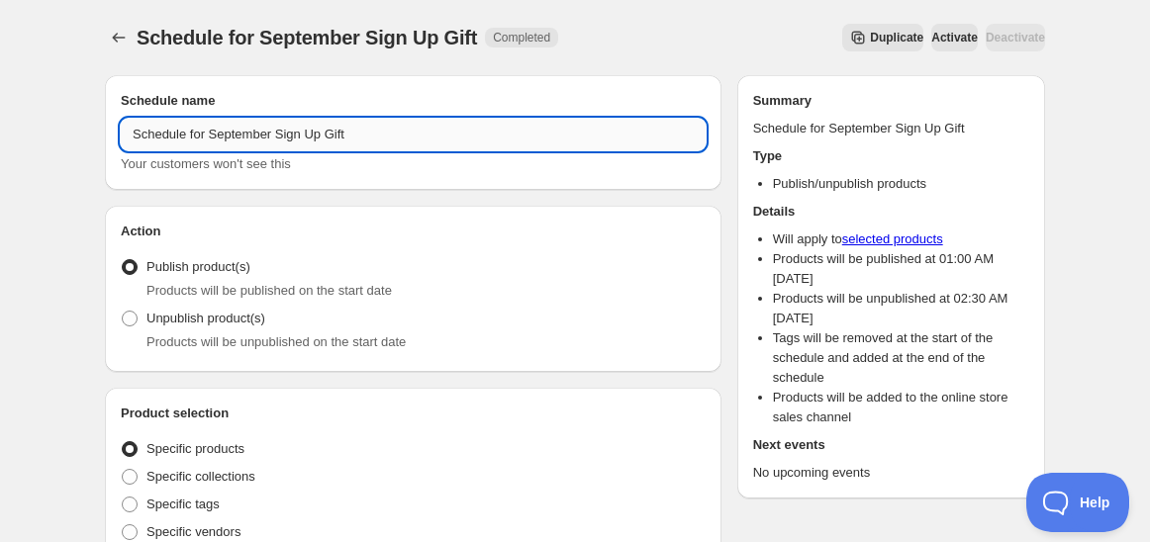
drag, startPoint x: 282, startPoint y: 137, endPoint x: 216, endPoint y: 136, distance: 66.3
click at [216, 136] on input "Schedule for September Sign Up Gift" at bounding box center [413, 135] width 585 height 32
drag, startPoint x: 343, startPoint y: 140, endPoint x: 216, endPoint y: 136, distance: 127.7
click at [216, 136] on input "Schedule for October Sign Up Gift" at bounding box center [413, 135] width 585 height 32
type input "Schedule for October Sign Up Gift"
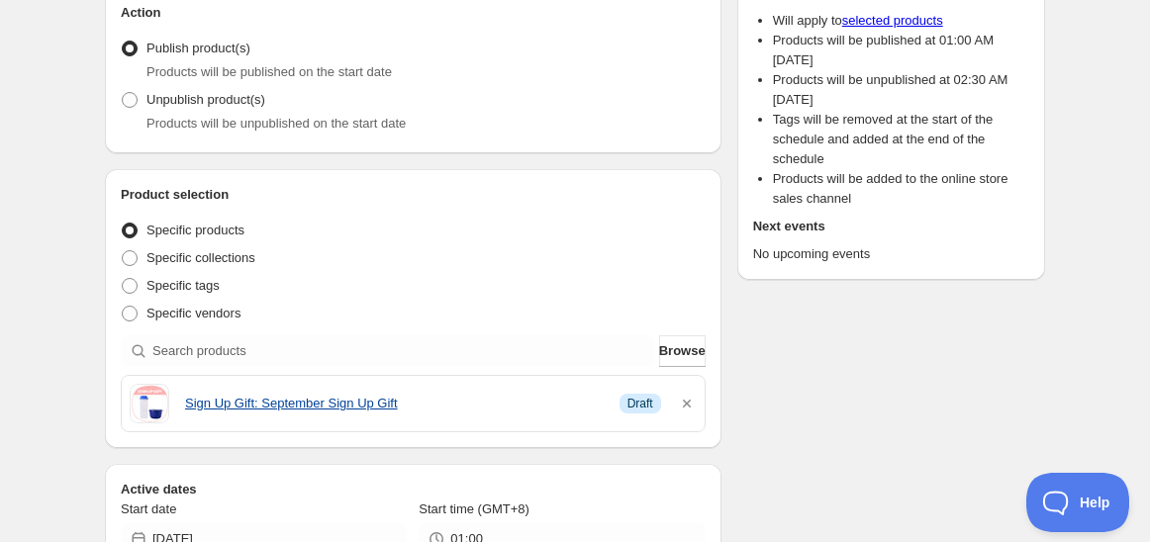
scroll to position [220, 0]
click at [684, 398] on icon "button" at bounding box center [687, 403] width 20 height 20
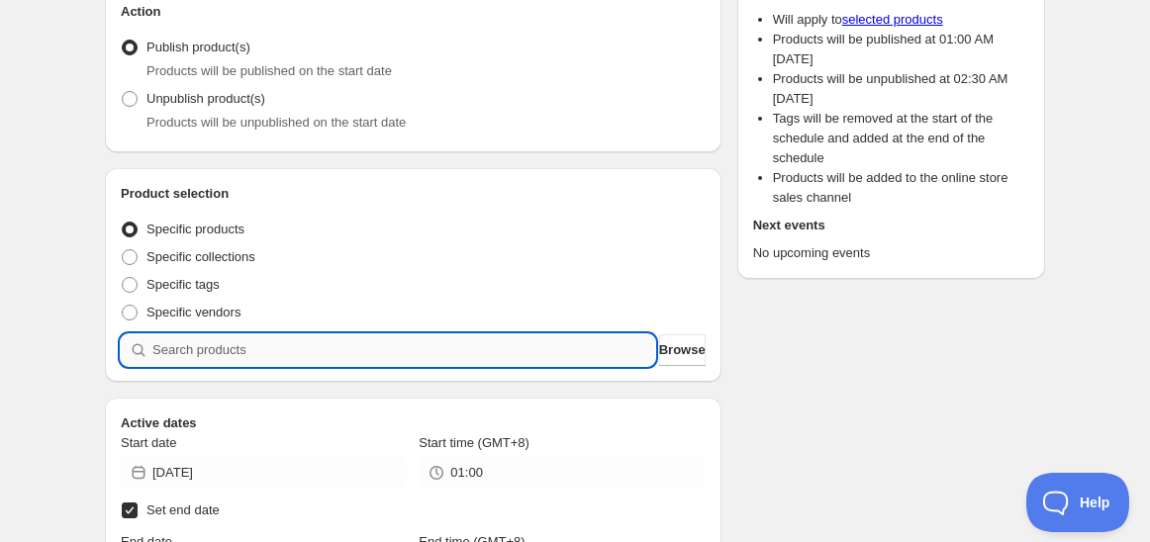
click at [433, 359] on input "search" at bounding box center [403, 350] width 503 height 32
paste input "11183291"
type input "11183291"
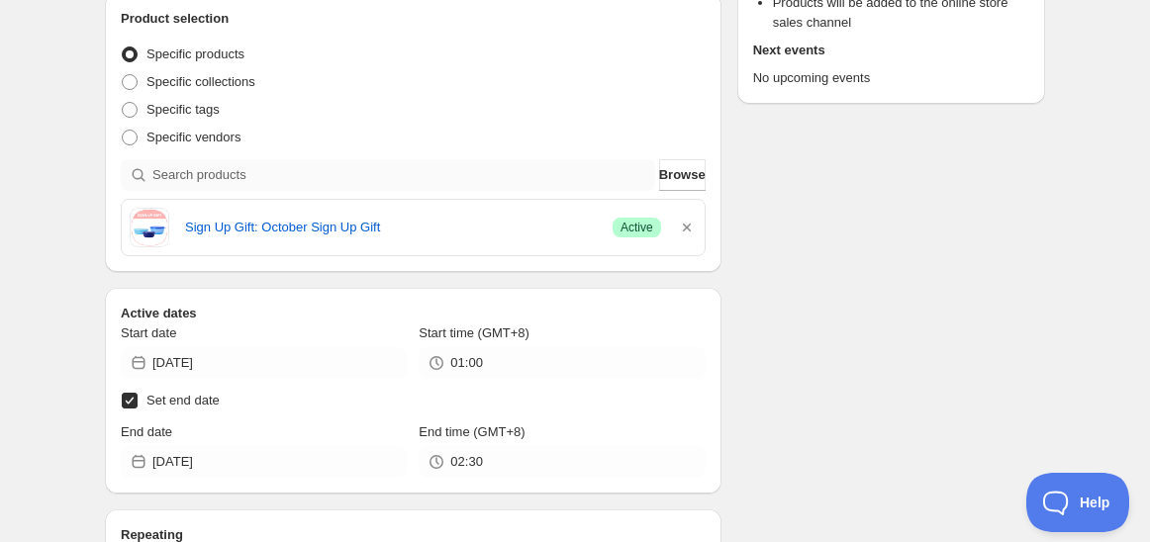
scroll to position [439, 0]
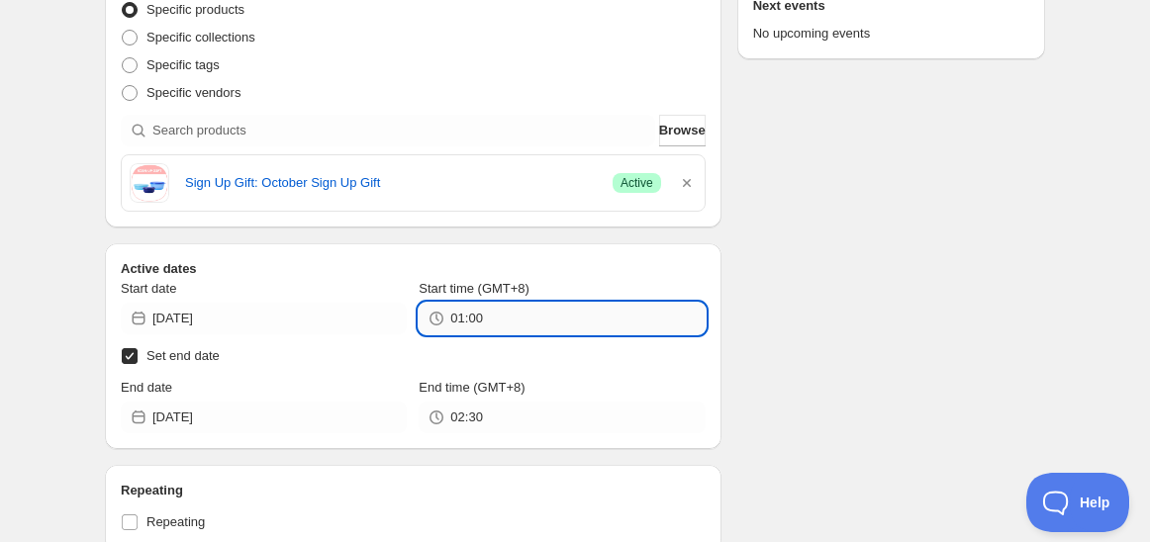
click at [463, 323] on input "01:00" at bounding box center [577, 319] width 254 height 32
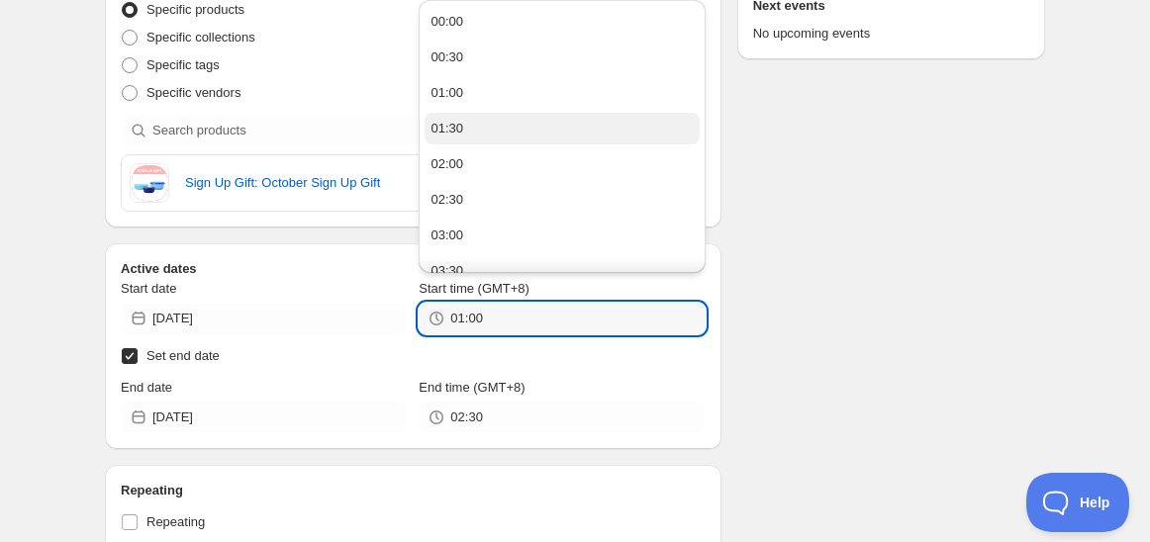
click at [472, 118] on button "01:30" at bounding box center [562, 129] width 274 height 32
type input "01:30"
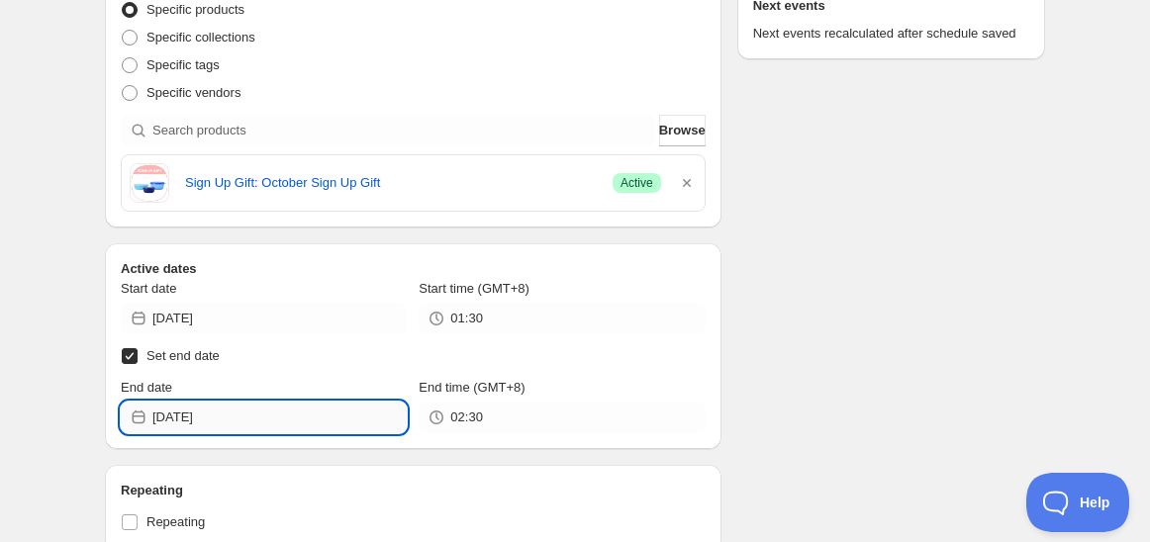
click at [244, 411] on input "2025-10-03" at bounding box center [279, 418] width 254 height 32
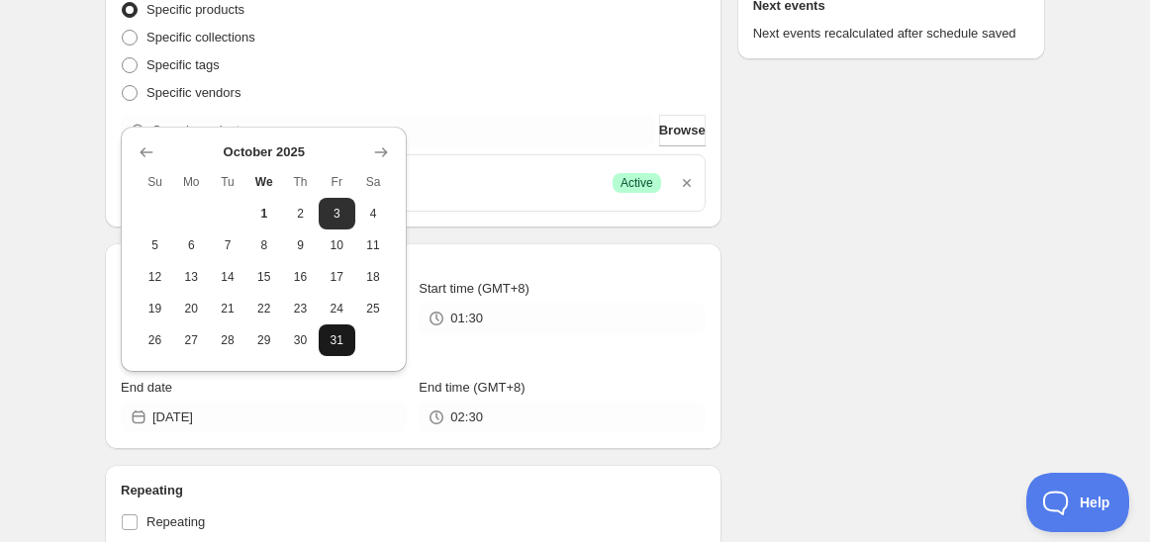
click at [336, 349] on button "31" at bounding box center [337, 341] width 37 height 32
type input "[DATE]"
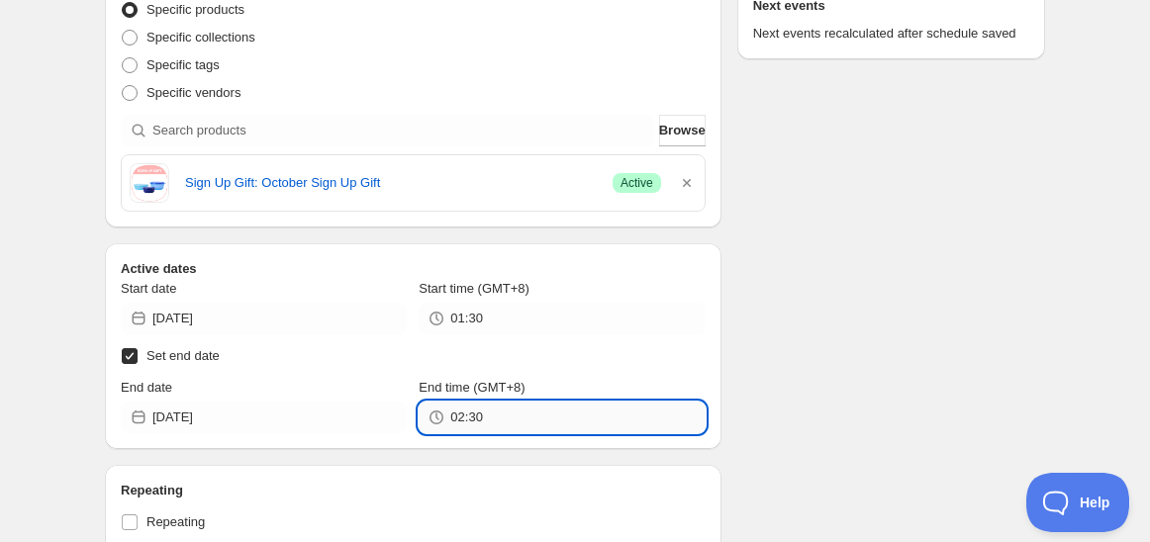
click at [466, 411] on input "02:30" at bounding box center [577, 418] width 254 height 32
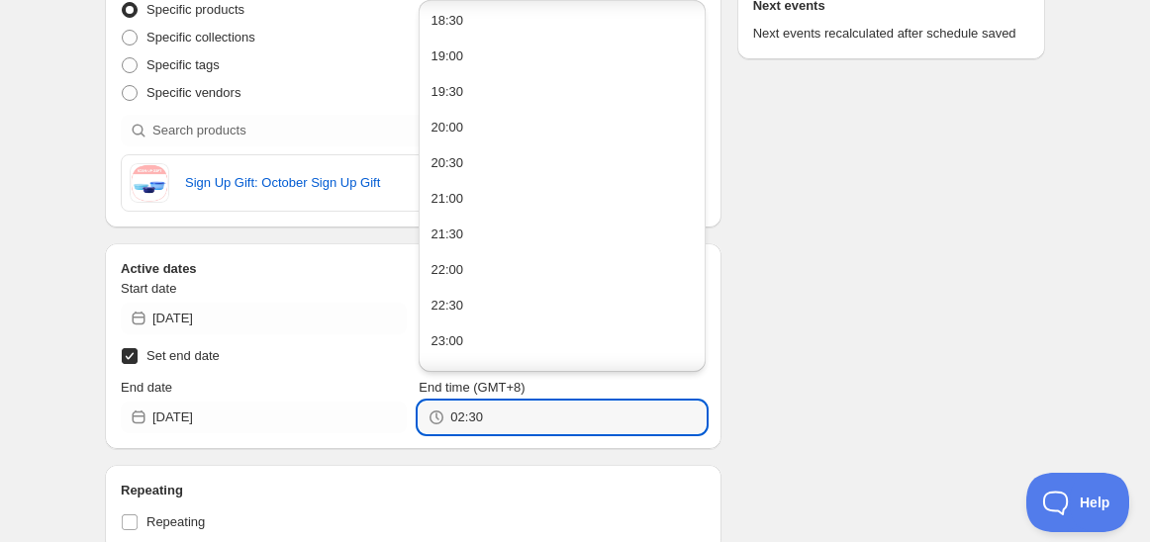
scroll to position [1346, 0]
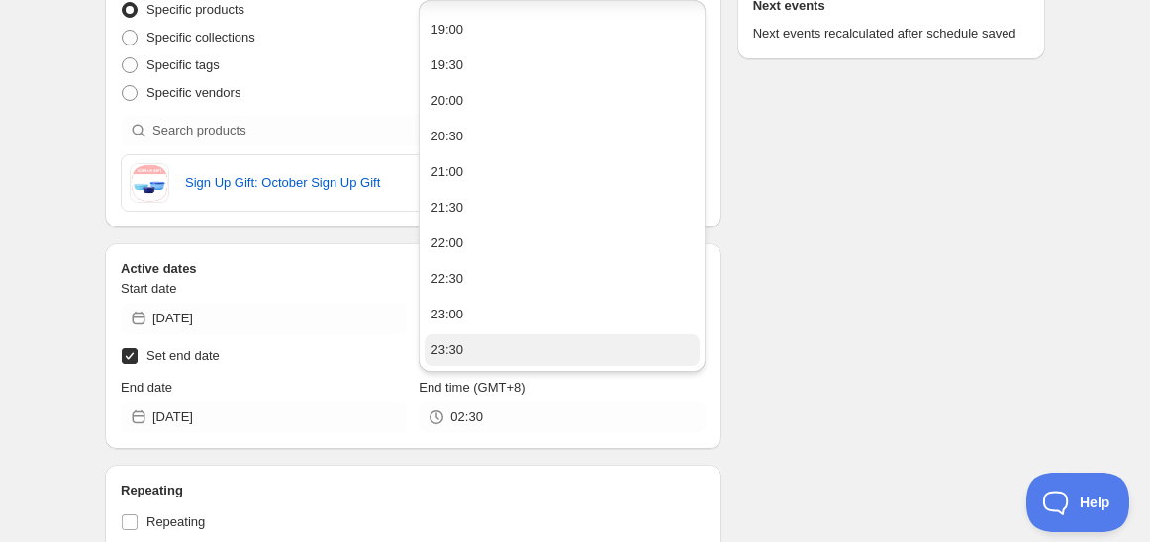
click at [447, 352] on div "23:30" at bounding box center [446, 350] width 33 height 20
type input "23:30"
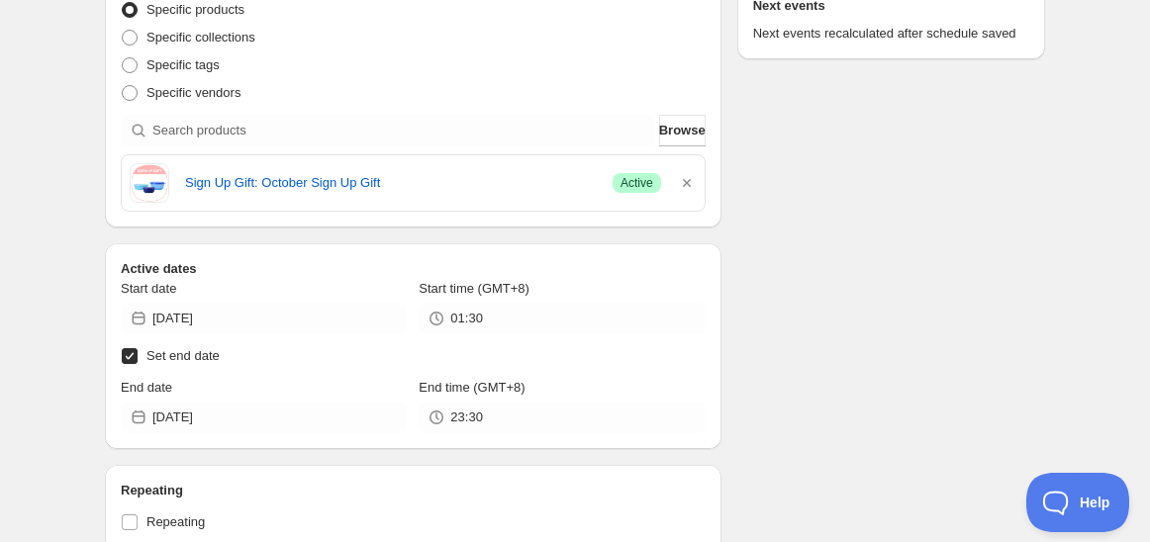
click at [755, 372] on div "Schedule name Schedule for October Sign Up Gift Your customers won't see this A…" at bounding box center [567, 492] width 956 height 1744
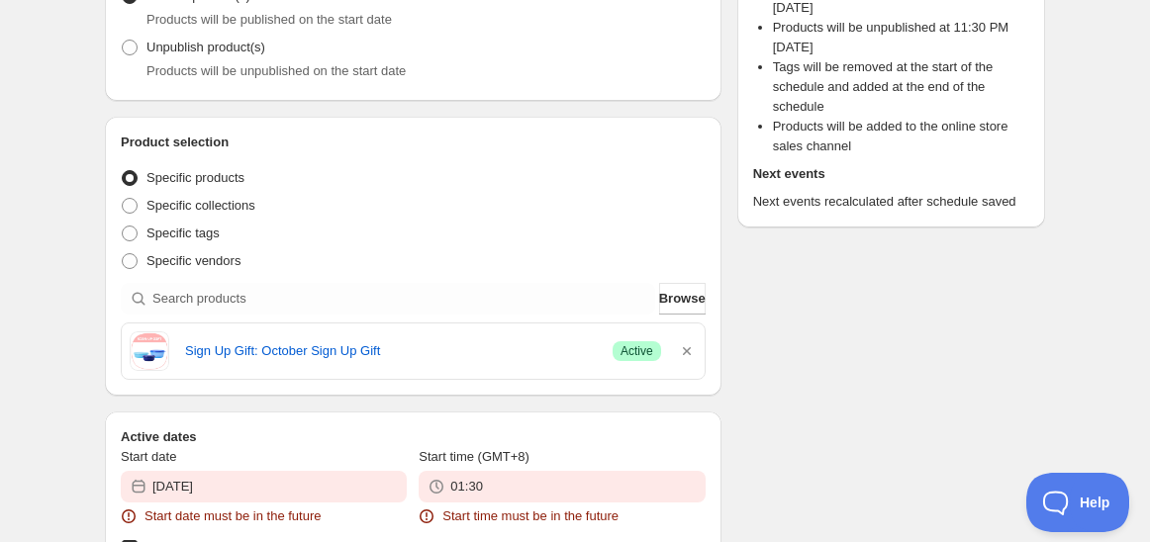
scroll to position [549, 0]
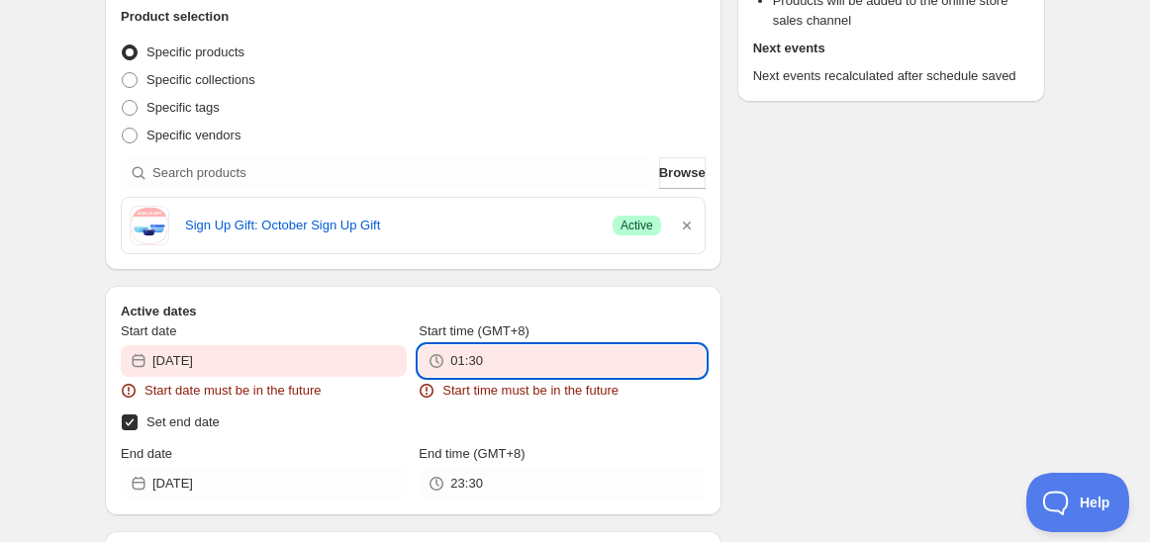
click at [477, 355] on input "01:30" at bounding box center [577, 361] width 254 height 32
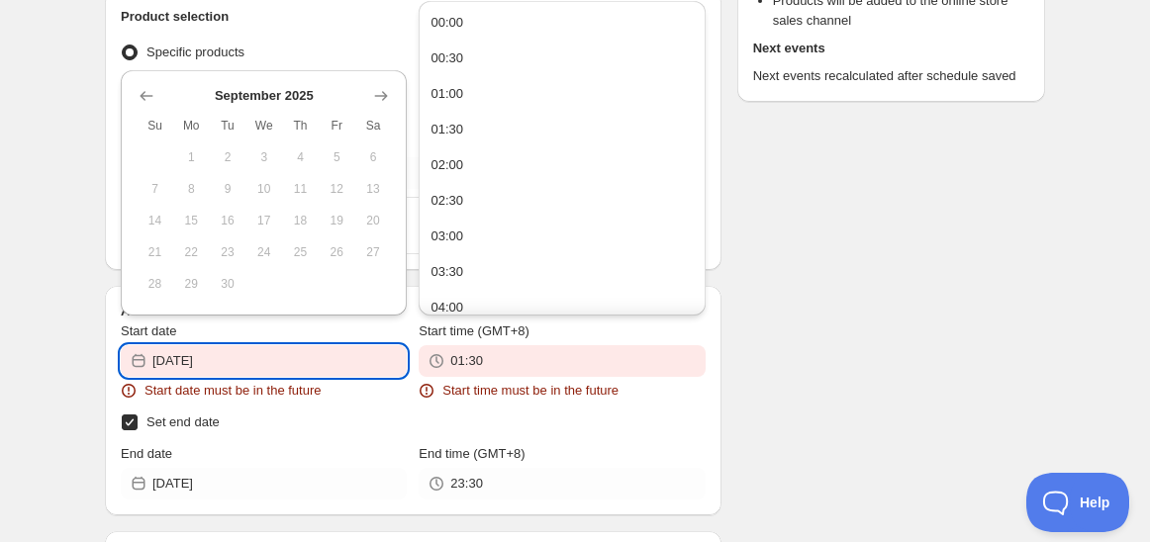
click at [331, 370] on input "2025-09-01" at bounding box center [279, 361] width 254 height 32
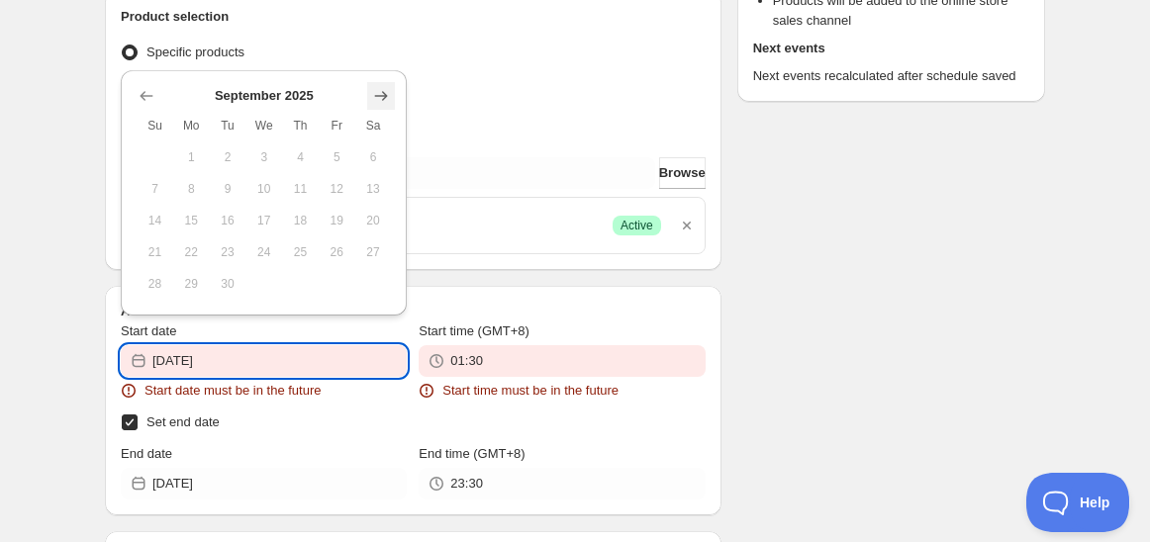
click at [388, 84] on button "Show next month, October 2025" at bounding box center [381, 96] width 28 height 28
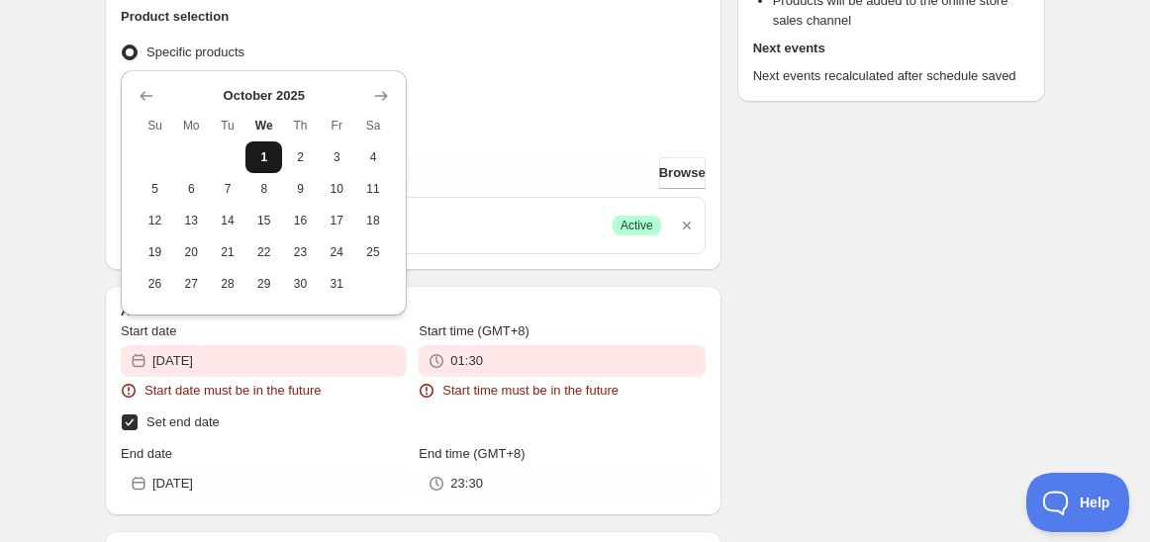
click at [265, 154] on span "1" at bounding box center [263, 157] width 21 height 16
type input "[DATE]"
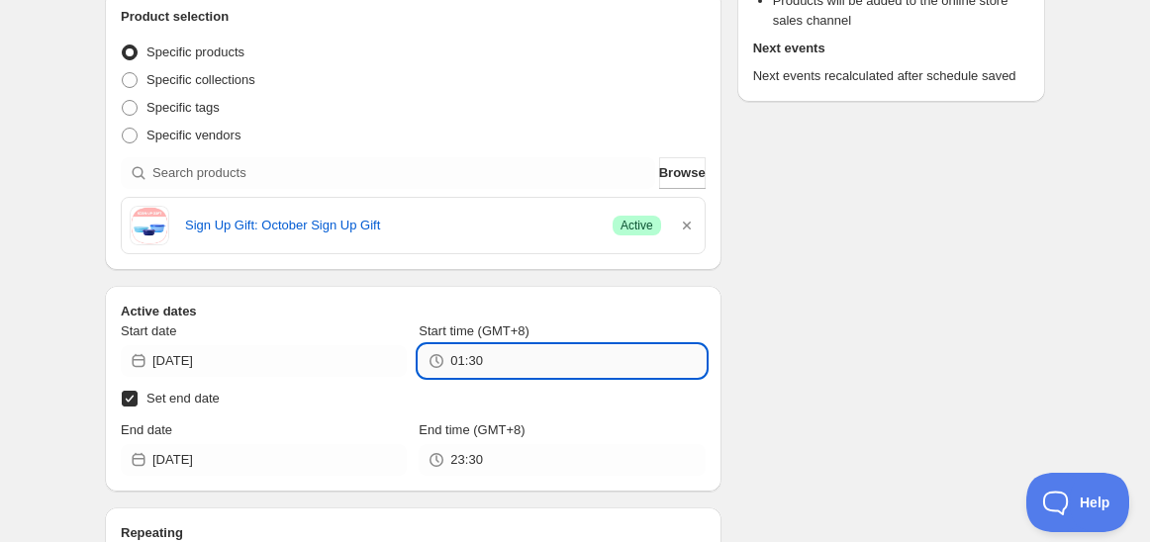
click at [496, 350] on input "01:30" at bounding box center [577, 361] width 254 height 32
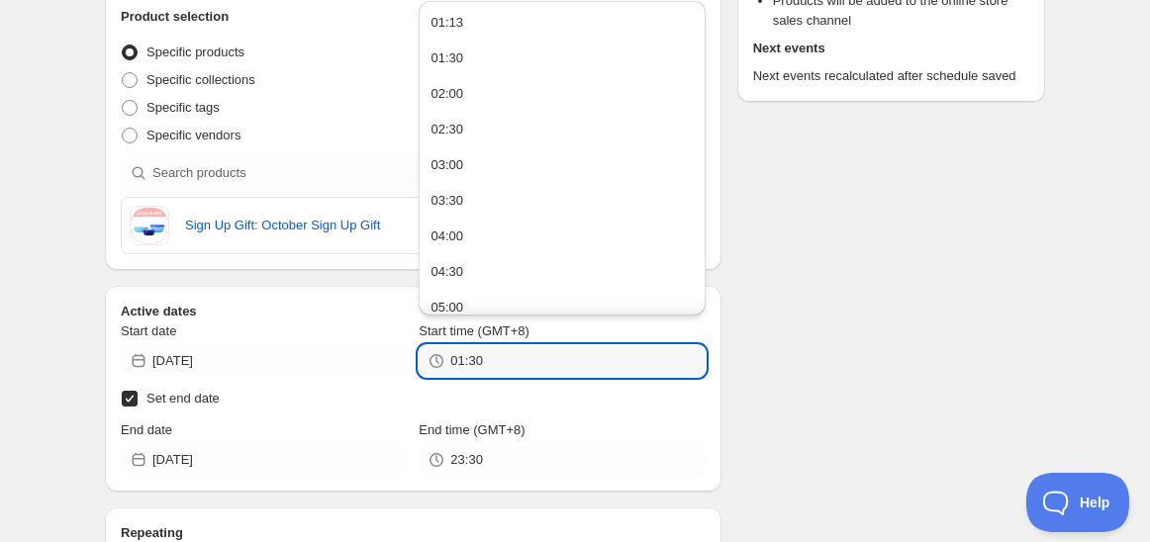
click at [921, 324] on div "There were some issues with your form submission Start date must be in the futu…" at bounding box center [567, 458] width 956 height 1896
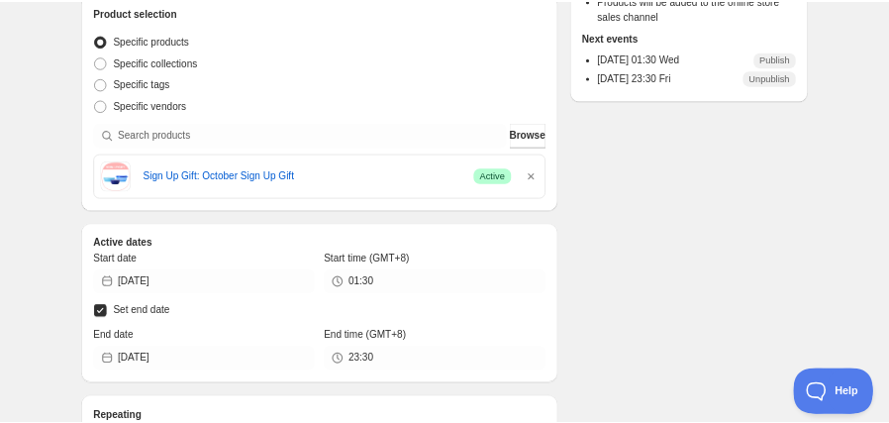
scroll to position [0, 0]
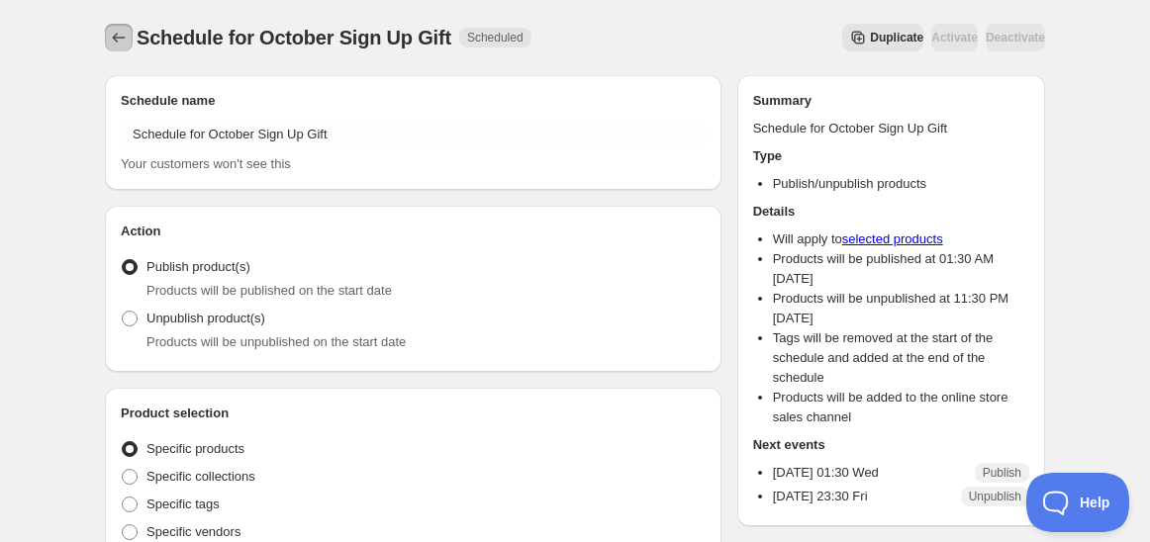
click at [118, 32] on icon "Schedules" at bounding box center [119, 38] width 20 height 20
